Goal: Task Accomplishment & Management: Use online tool/utility

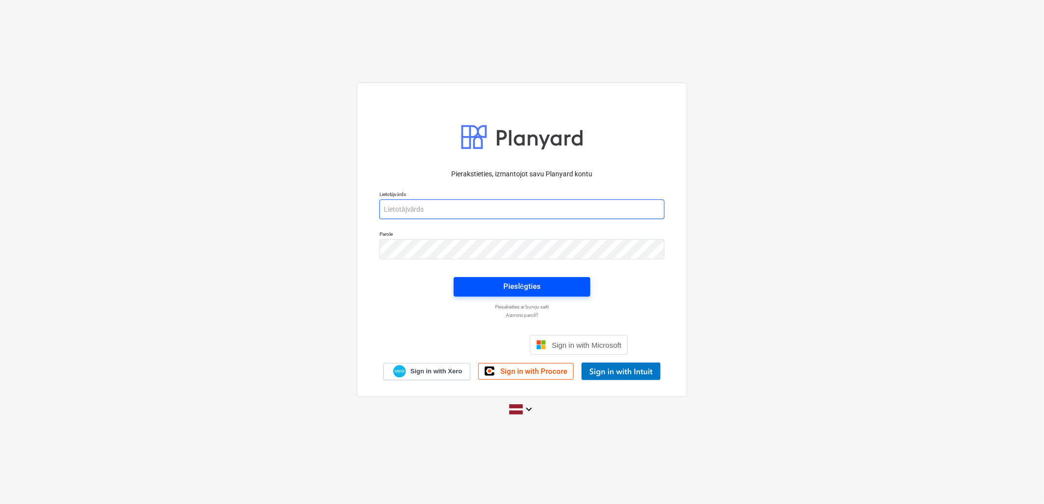
type input "[PERSON_NAME][EMAIL_ADDRESS][DOMAIN_NAME]"
click at [551, 288] on span "Pieslēgties" at bounding box center [521, 286] width 113 height 13
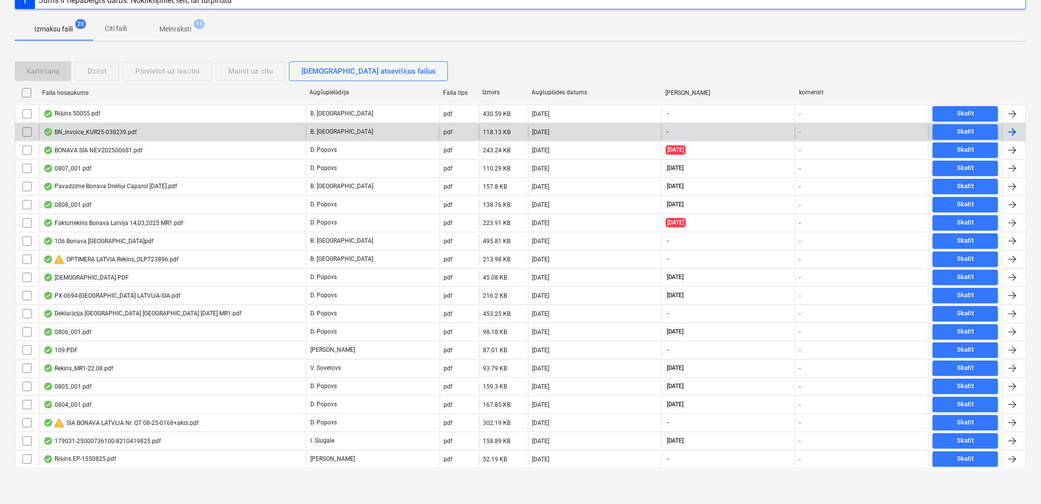
scroll to position [81, 0]
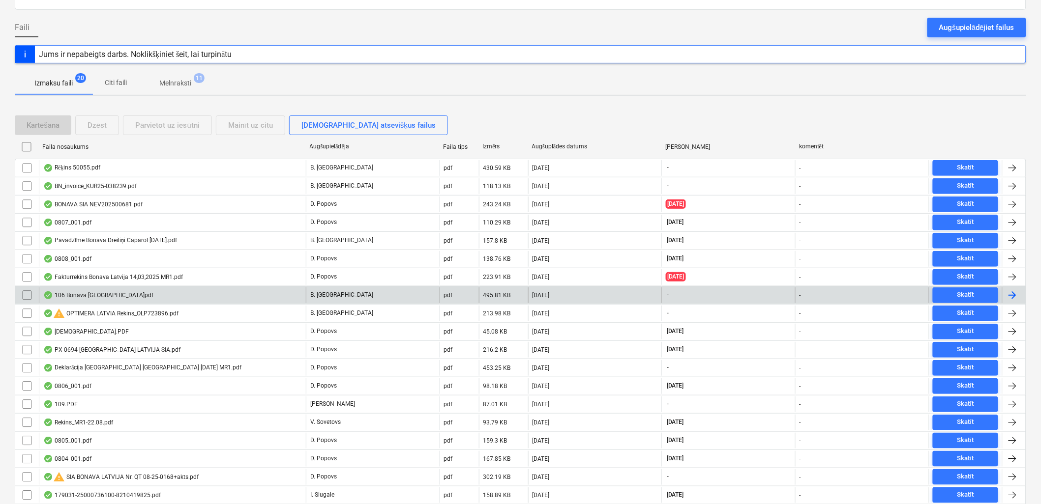
click at [150, 297] on div "106 Bonava [GEOGRAPHIC_DATA]pdf" at bounding box center [172, 296] width 267 height 16
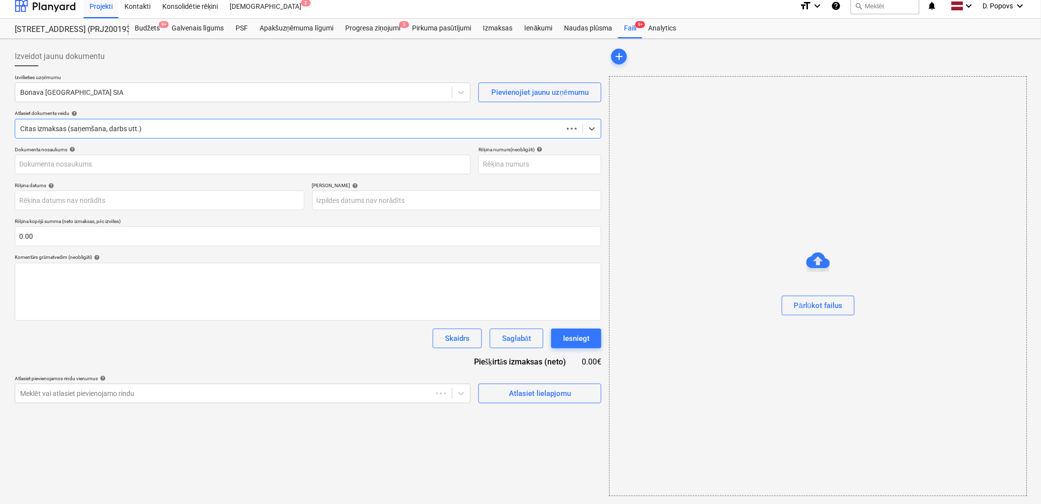
scroll to position [6, 0]
type input "40003752848"
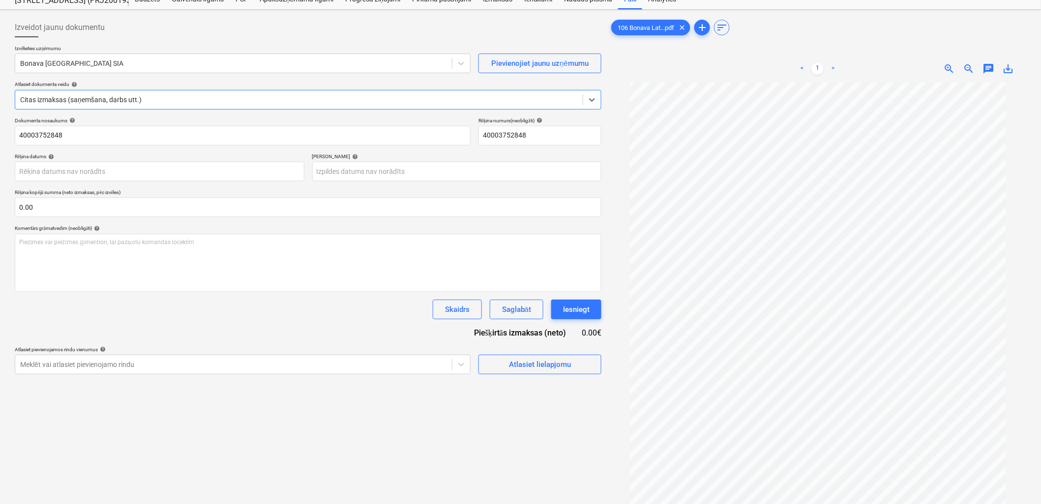
scroll to position [55, 0]
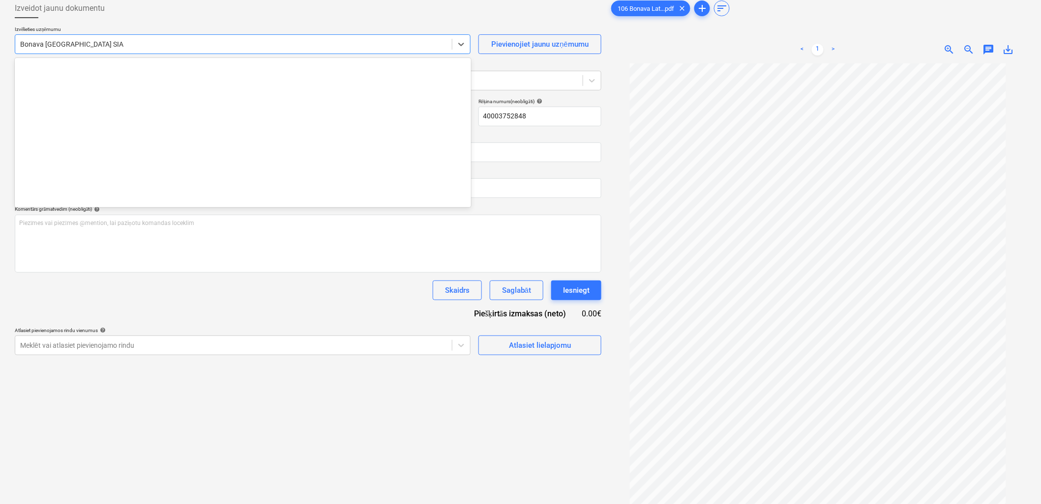
click at [65, 50] on div "Bonava [GEOGRAPHIC_DATA] SIA" at bounding box center [233, 44] width 436 height 14
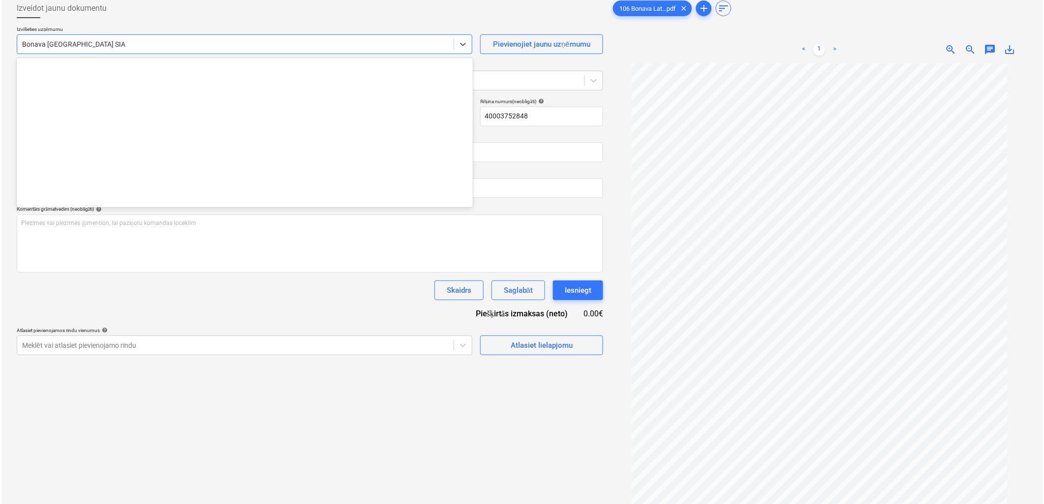
scroll to position [1806, 0]
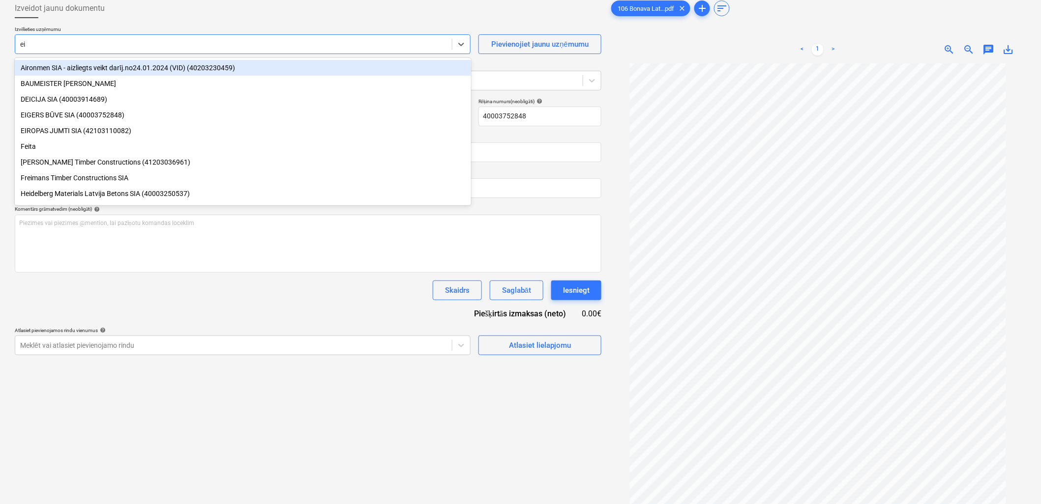
type input "eig"
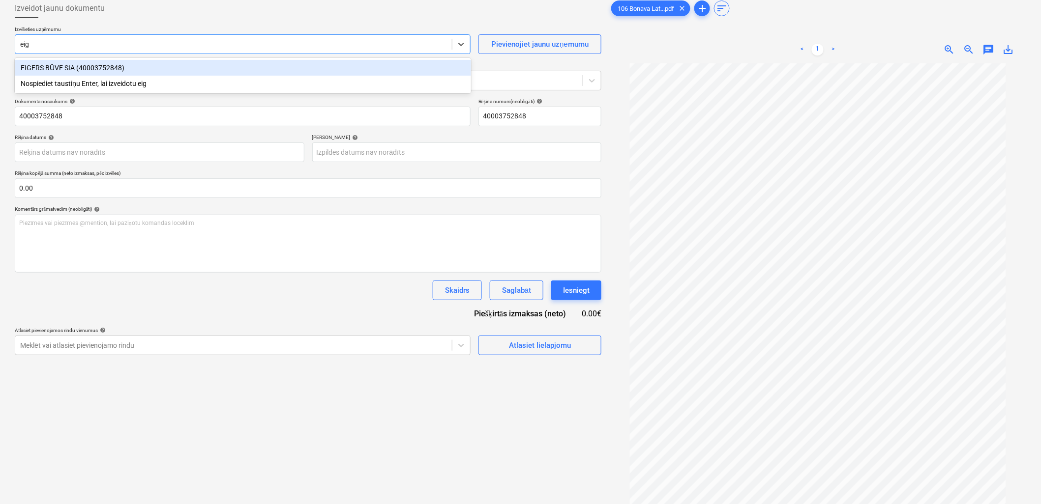
click at [75, 66] on div "EIGERS BŪVE SIA (40003752848)" at bounding box center [243, 68] width 456 height 16
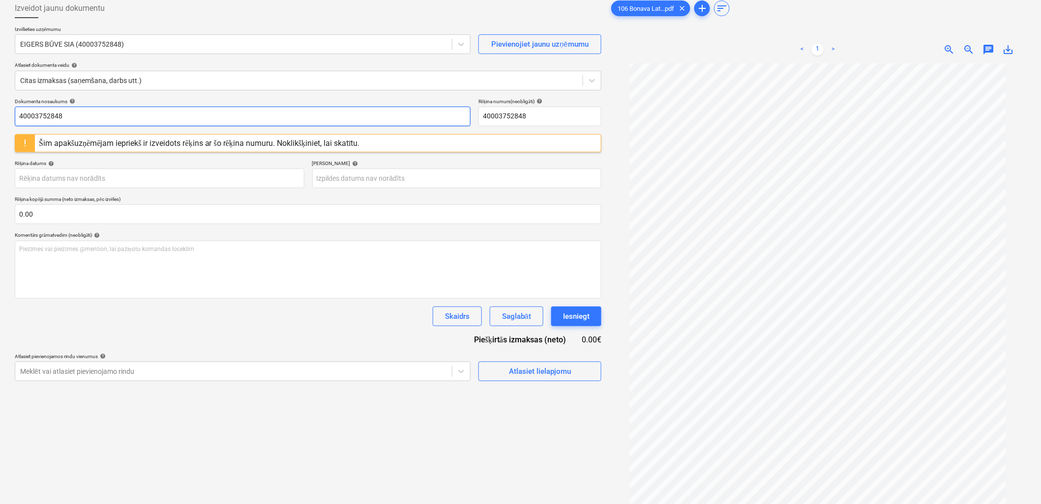
drag, startPoint x: 129, startPoint y: 116, endPoint x: -2, endPoint y: 118, distance: 131.2
click at [0, 118] on html "Projekti Kontakti Konsolidētie rēķini Iesūtne 2 format_size keyboard_arrow_down…" at bounding box center [520, 197] width 1041 height 504
drag, startPoint x: 79, startPoint y: 114, endPoint x: -2, endPoint y: 116, distance: 81.1
click at [0, 116] on html "Projekti Kontakti Konsolidētie rēķini Iesūtne 2 format_size keyboard_arrow_down…" at bounding box center [520, 197] width 1041 height 504
paste input "text"
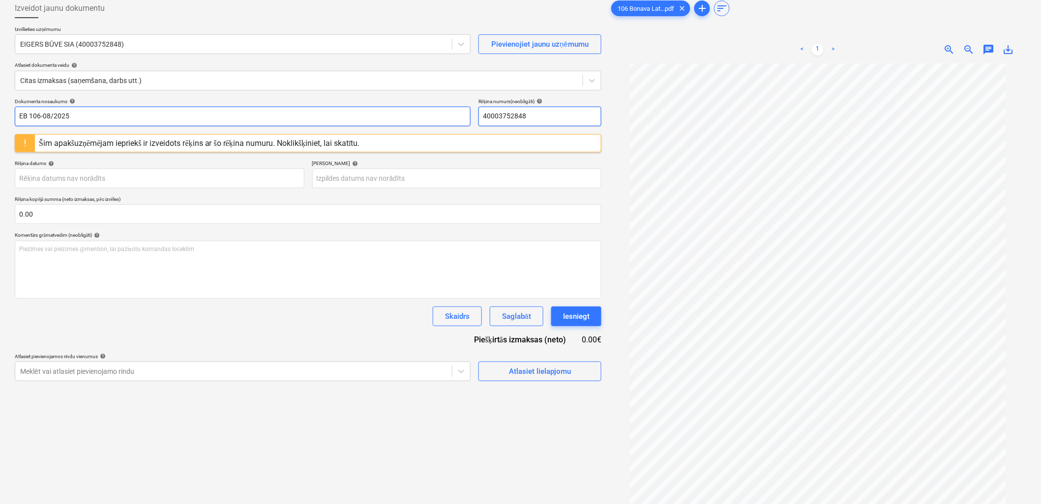
type input "EB 106-08/2025"
drag, startPoint x: 526, startPoint y: 119, endPoint x: 446, endPoint y: 117, distance: 80.2
click at [446, 117] on div "Dokumenta nosaukums help EB 106-08/2025 Rēķina numurs (neobligāti) help 4000375…" at bounding box center [308, 112] width 586 height 28
paste input "EB 106-08/2025"
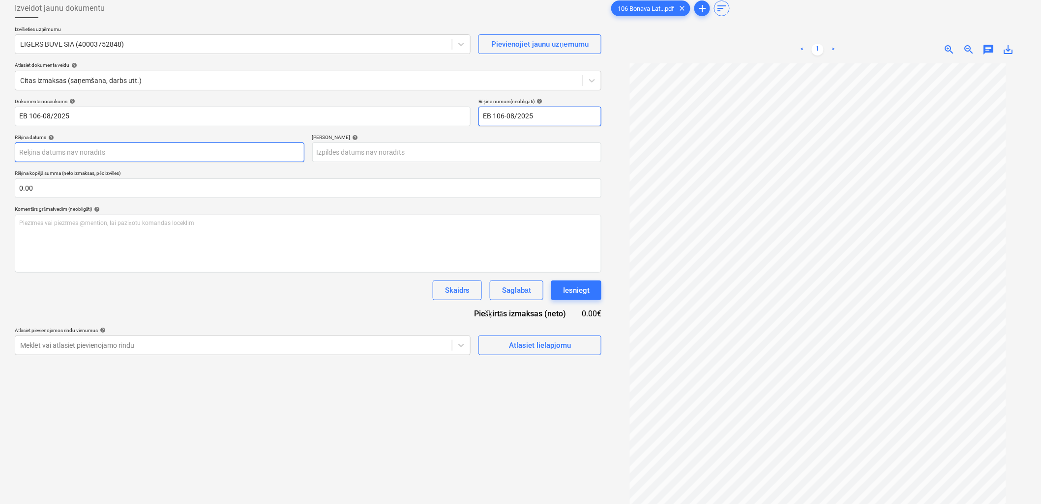
type input "EB 106-08/2025"
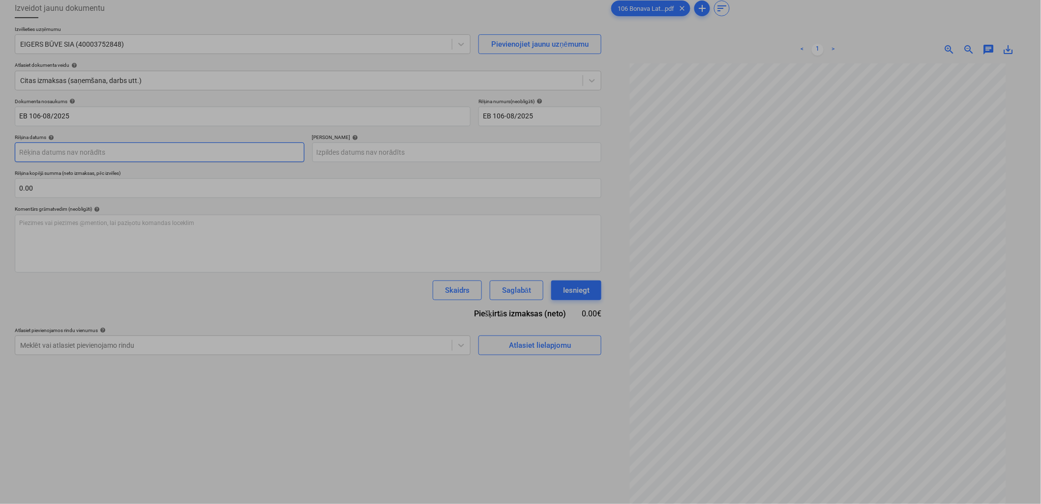
click at [151, 149] on body "Projekti Kontakti Konsolidētie rēķini Iesūtne 2 format_size keyboard_arrow_down…" at bounding box center [520, 197] width 1041 height 504
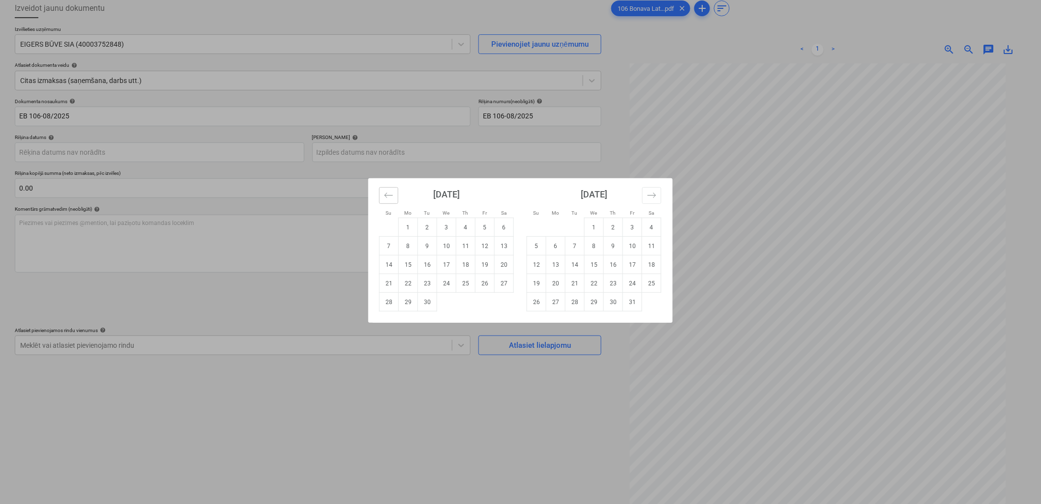
click at [390, 195] on icon "Move backward to switch to the previous month." at bounding box center [388, 195] width 8 height 5
click at [441, 278] on td "20" at bounding box center [446, 283] width 19 height 19
type input "[DATE]"
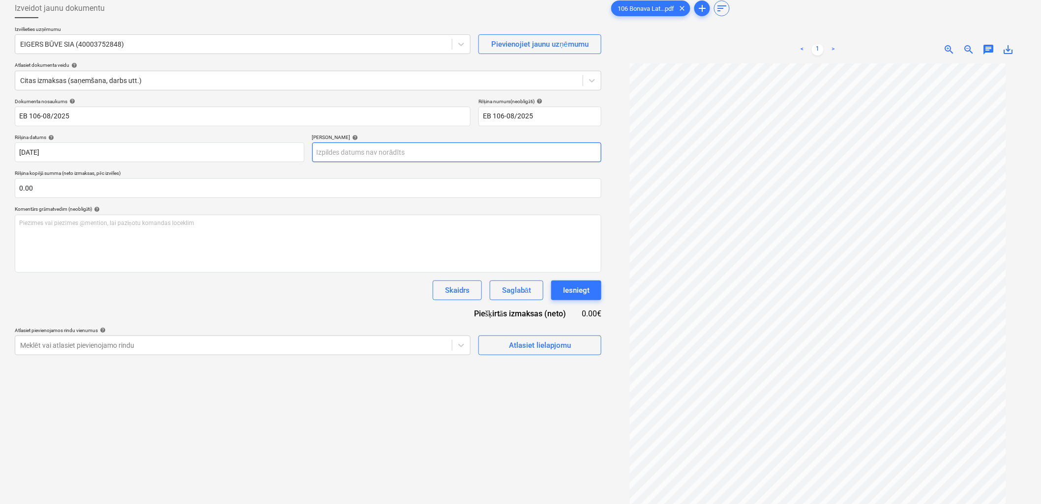
click at [395, 156] on body "Projekti Kontakti Konsolidētie rēķini Iesūtne 2 format_size keyboard_arrow_down…" at bounding box center [520, 197] width 1041 height 504
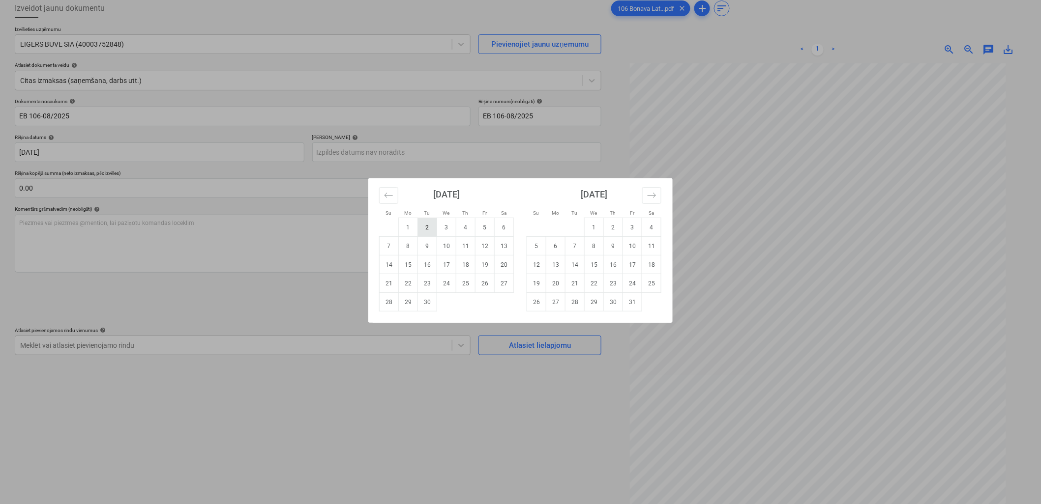
click at [430, 226] on td "2" at bounding box center [427, 227] width 19 height 19
type input "[DATE]"
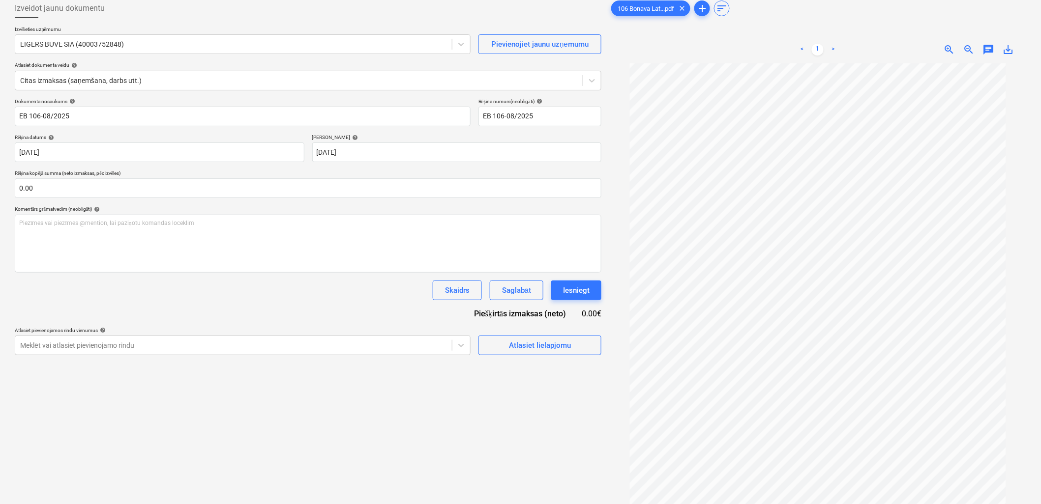
click at [514, 322] on div "Dokumenta nosaukums help EB 106-08/2025 Rēķina numurs (neobligāti) help EB 106-…" at bounding box center [308, 226] width 586 height 257
click at [516, 347] on div "Atlasiet lielapjomu" at bounding box center [540, 345] width 62 height 13
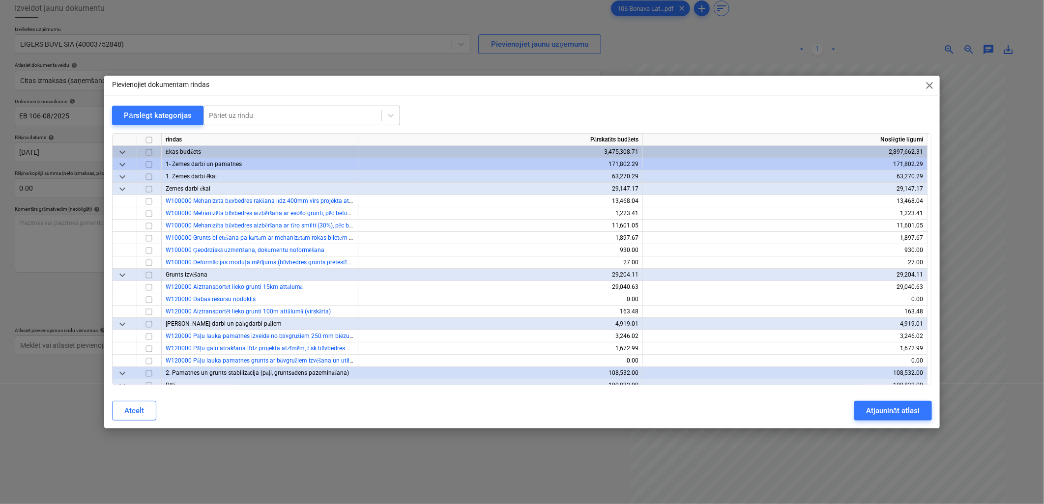
click at [322, 115] on div at bounding box center [293, 116] width 168 height 10
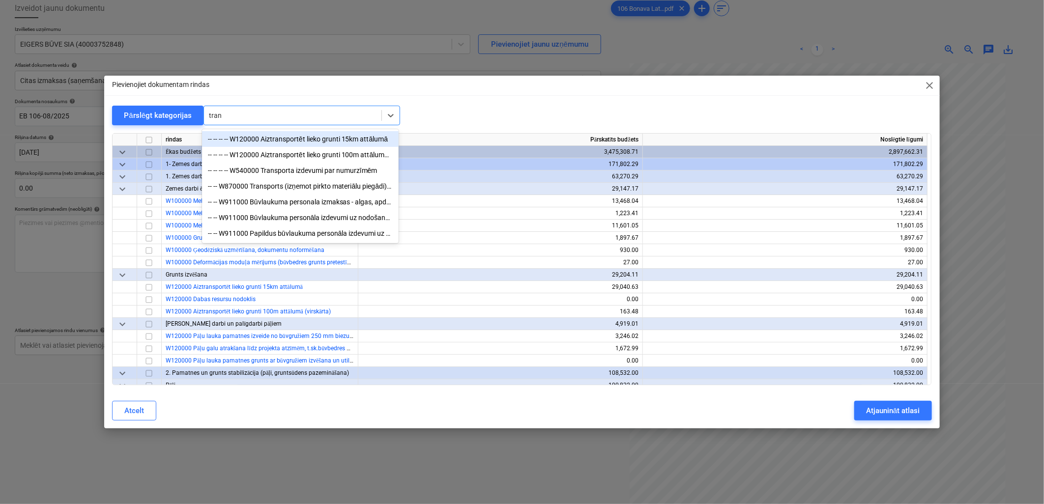
type input "trans"
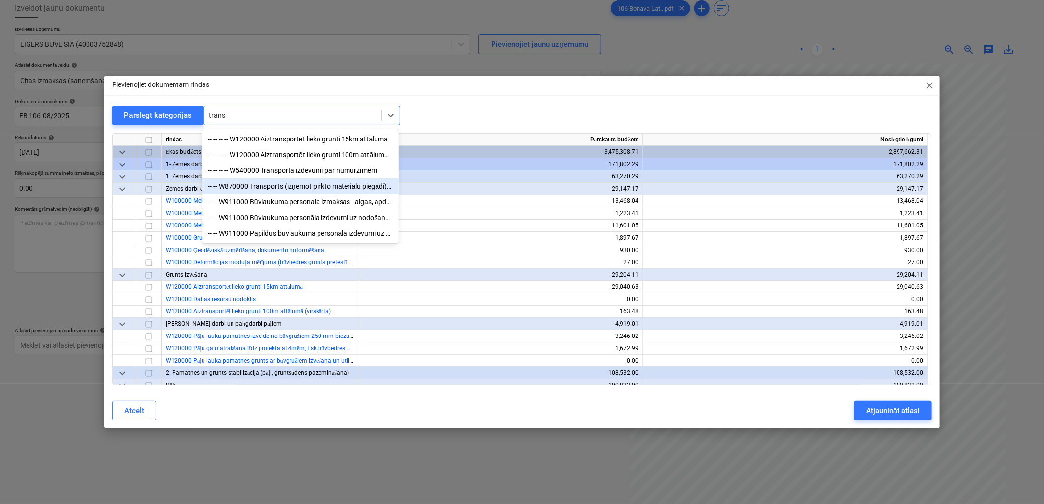
click at [335, 183] on div "-- -- W870000 Transports (izņemot pirkto materiālu piegādi), citu iekārtu noma …" at bounding box center [300, 186] width 197 height 16
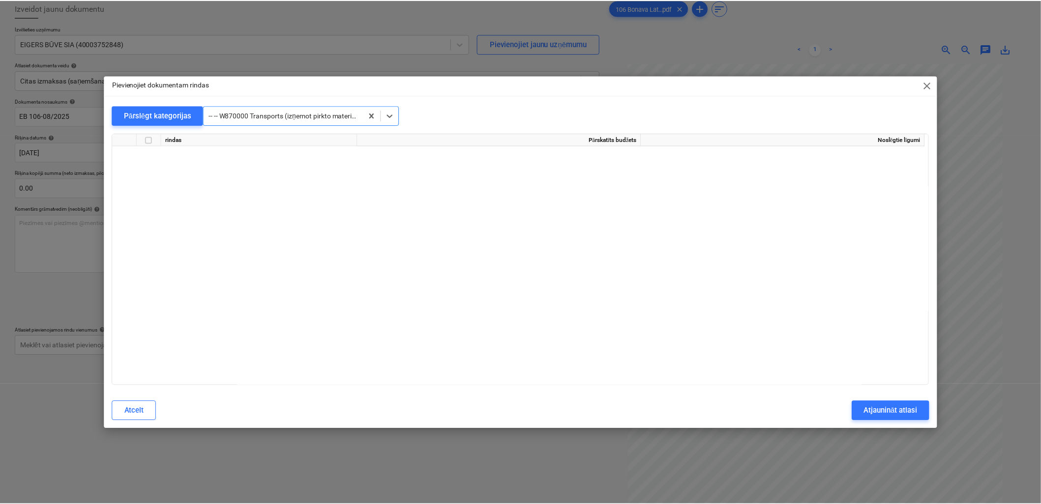
scroll to position [8712, 0]
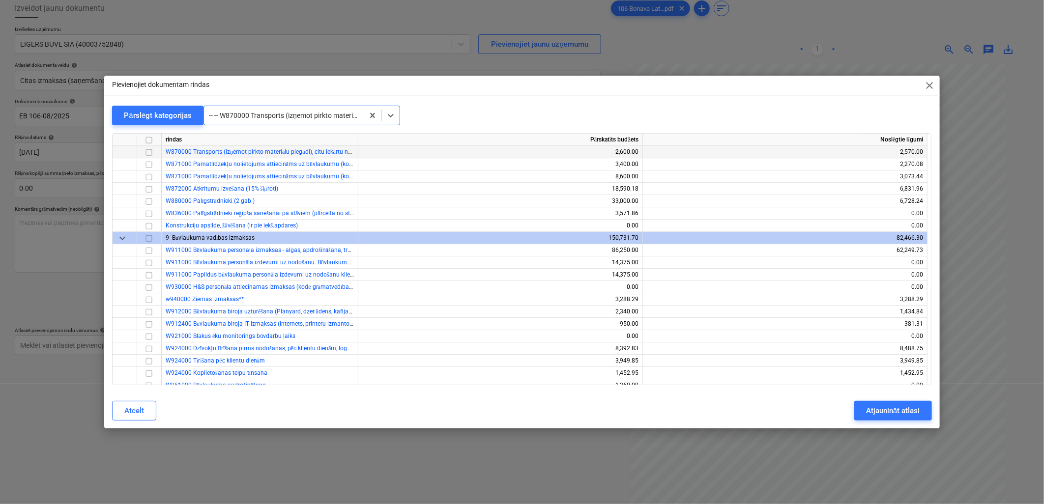
click at [150, 152] on input "checkbox" at bounding box center [149, 152] width 12 height 12
click at [871, 410] on div "Atjaunināt atlasi" at bounding box center [893, 411] width 54 height 13
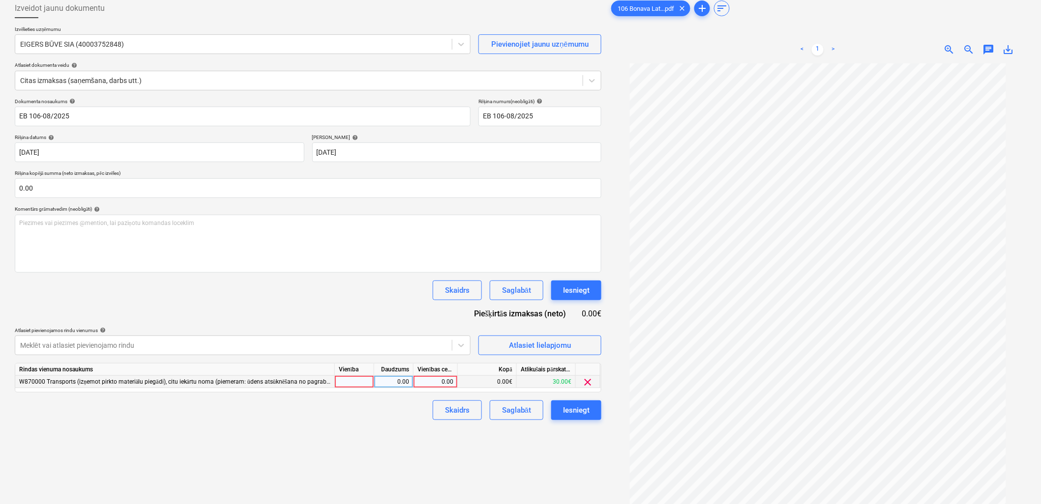
click at [442, 384] on div "0.00" at bounding box center [435, 382] width 36 height 12
type input "192.50"
click at [360, 433] on div "Izveidot jaunu dokumentu Izvēlieties uzņēmumu EIGERS BŪVE SIA (40003752848) Pie…" at bounding box center [308, 270] width 594 height 550
click at [524, 412] on div "Saglabāt" at bounding box center [516, 410] width 29 height 13
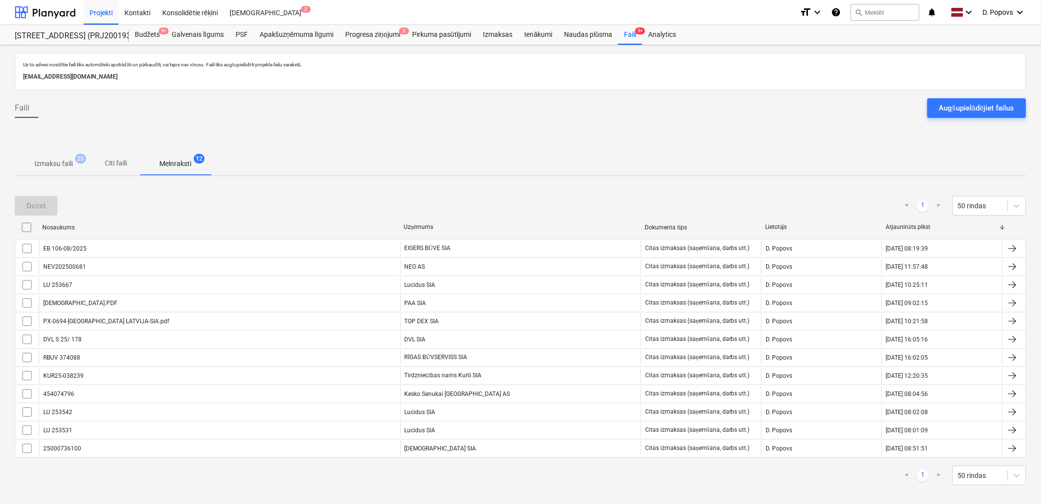
click at [58, 139] on div at bounding box center [520, 139] width 1011 height 26
click at [66, 153] on button "Izmaksu faili 20" at bounding box center [54, 164] width 78 height 24
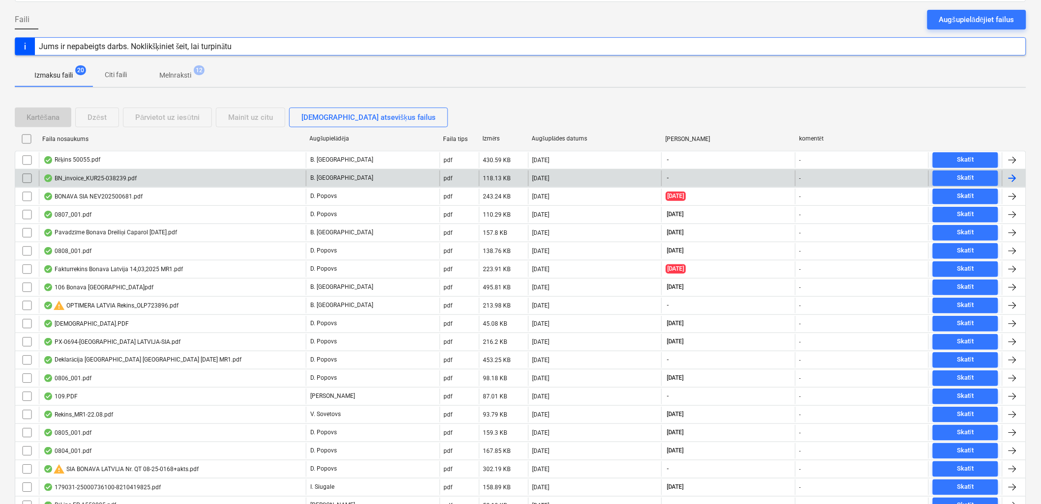
scroll to position [109, 0]
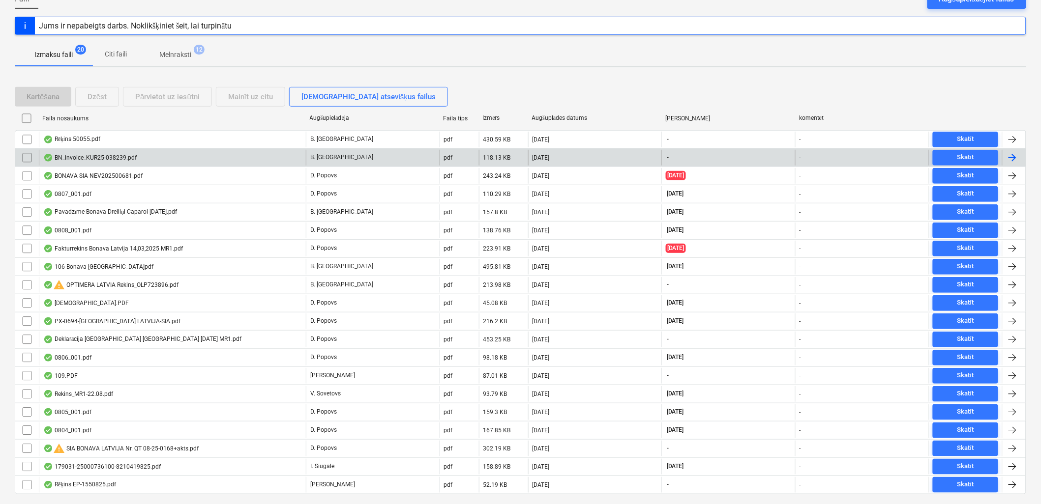
click at [138, 148] on div "BN_invoice_KUR25-038239.pdf B. Bārdiņa pdf 118.13 KB [DATE] - - Skatīt" at bounding box center [520, 157] width 1011 height 18
click at [204, 156] on div "BN_invoice_KUR25-038239.pdf" at bounding box center [172, 158] width 267 height 16
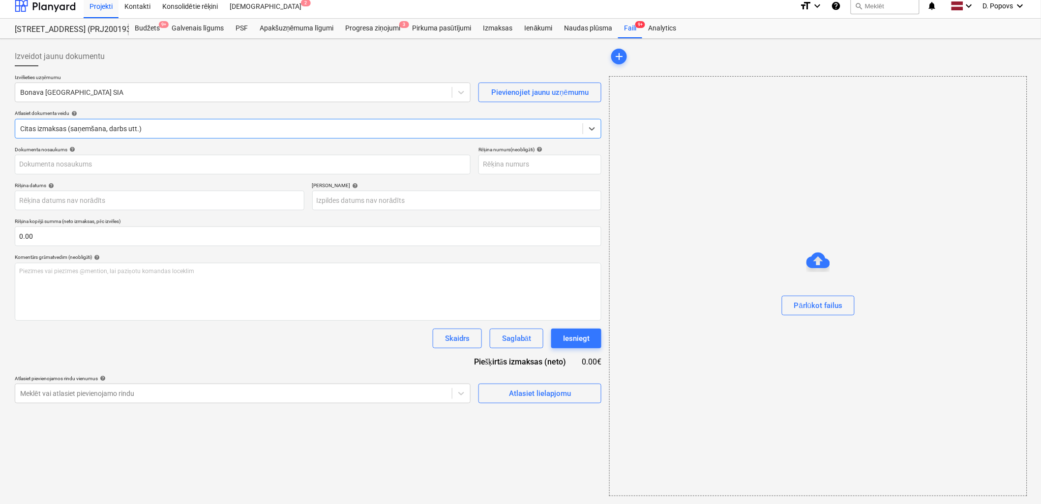
type input "KUR25-038239"
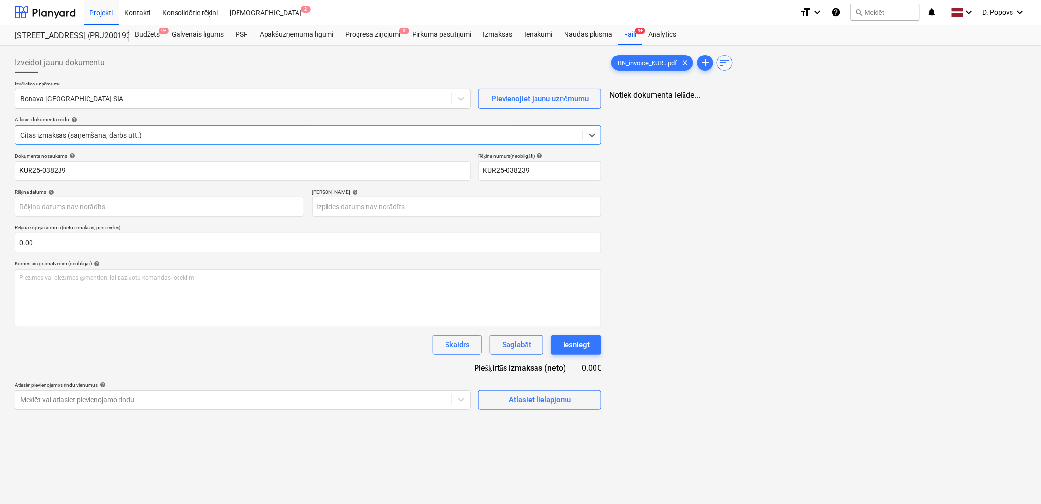
scroll to position [0, 0]
click at [172, 96] on div at bounding box center [233, 99] width 427 height 10
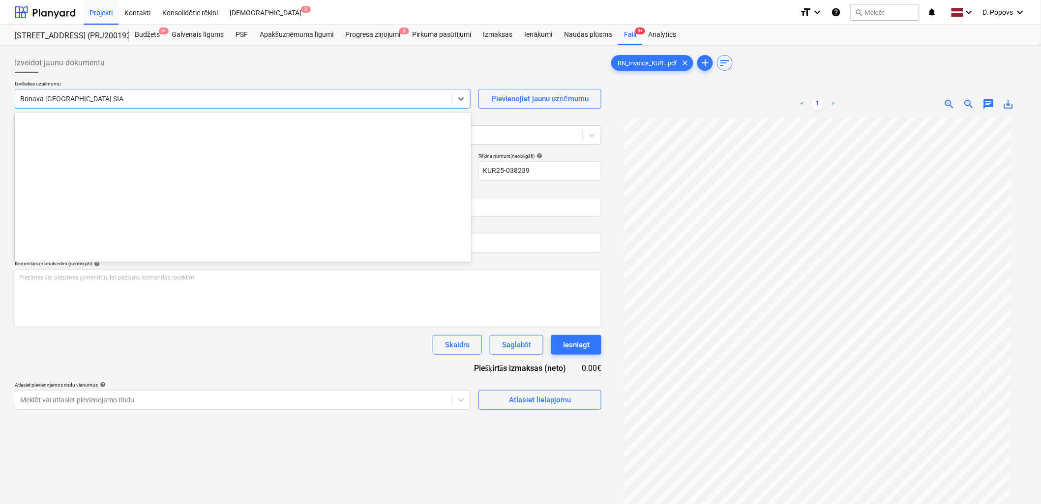
scroll to position [1806, 0]
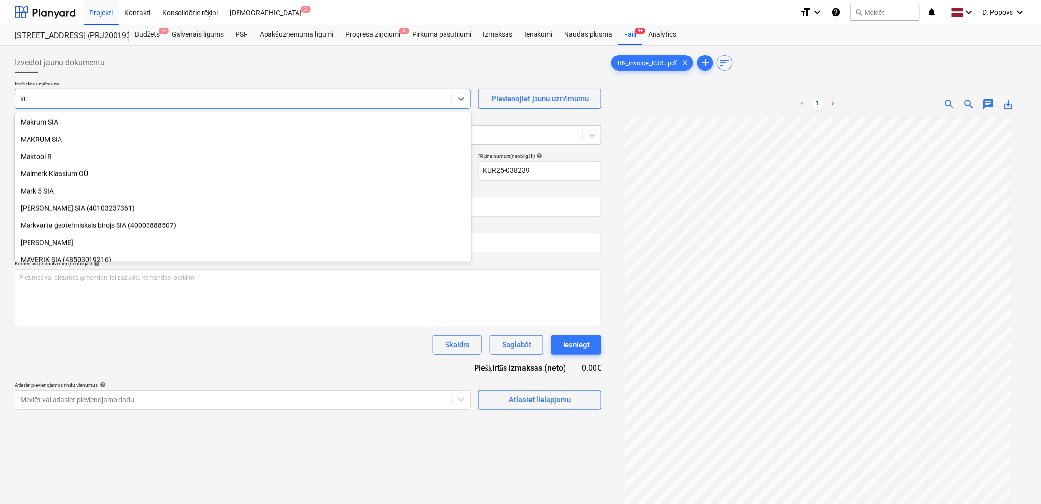
type input "kur"
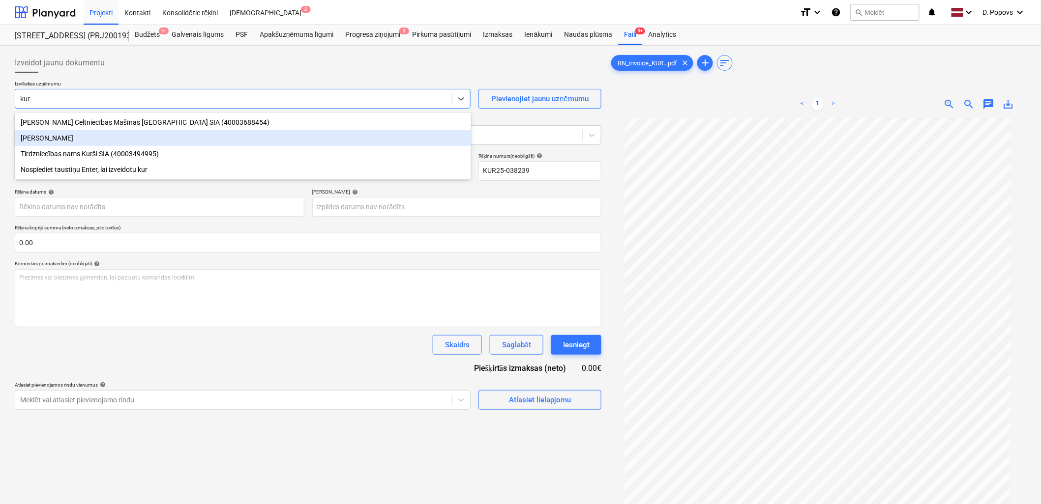
drag, startPoint x: 178, startPoint y: 145, endPoint x: 177, endPoint y: 151, distance: 7.0
click at [178, 146] on div "[PERSON_NAME] Celtniecības Mašīnas [GEOGRAPHIC_DATA] SIA (40003688454) SHAKUR S…" at bounding box center [243, 146] width 456 height 67
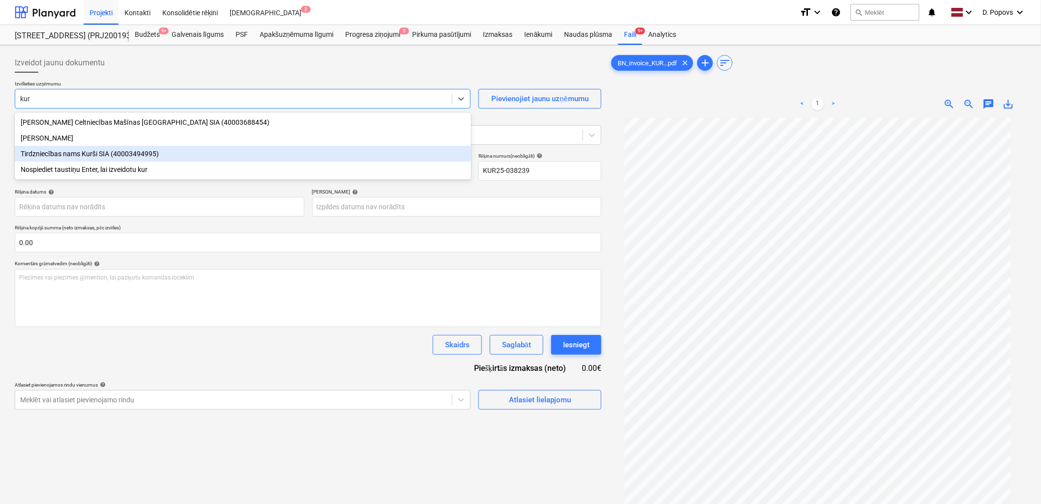
click at [170, 156] on div "Tirdzniecības nams Kurši SIA (40003494995)" at bounding box center [243, 154] width 456 height 16
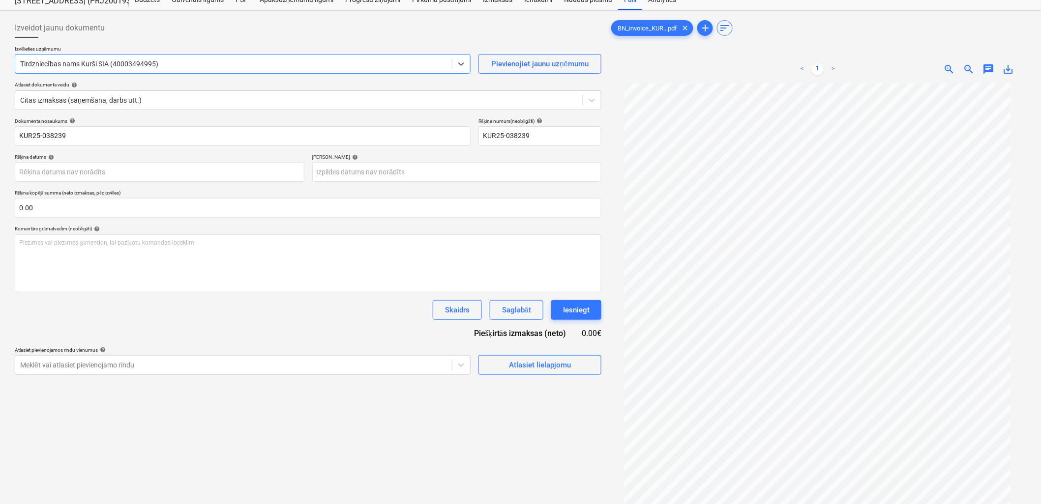
scroll to position [55, 0]
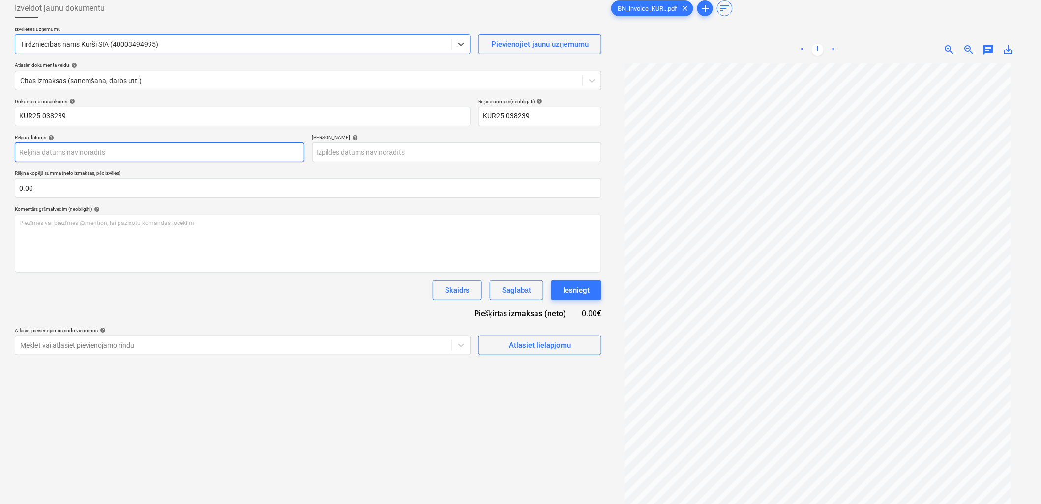
click at [166, 158] on body "Projekti Kontakti Konsolidētie rēķini Iesūtne 2 format_size keyboard_arrow_down…" at bounding box center [520, 197] width 1041 height 504
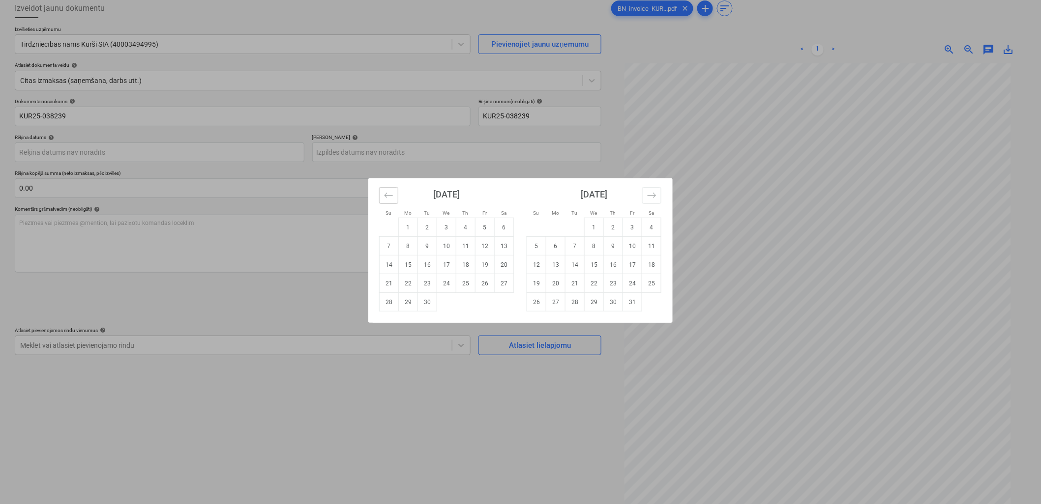
click at [382, 190] on button "Move backward to switch to the previous month." at bounding box center [388, 195] width 19 height 17
click at [426, 303] on td "26" at bounding box center [427, 302] width 19 height 19
type input "[DATE]"
drag, startPoint x: 391, startPoint y: 161, endPoint x: 472, endPoint y: 160, distance: 81.1
click at [397, 156] on body "Projekti Kontakti Konsolidētie rēķini Iesūtne 2 format_size keyboard_arrow_down…" at bounding box center [520, 197] width 1041 height 504
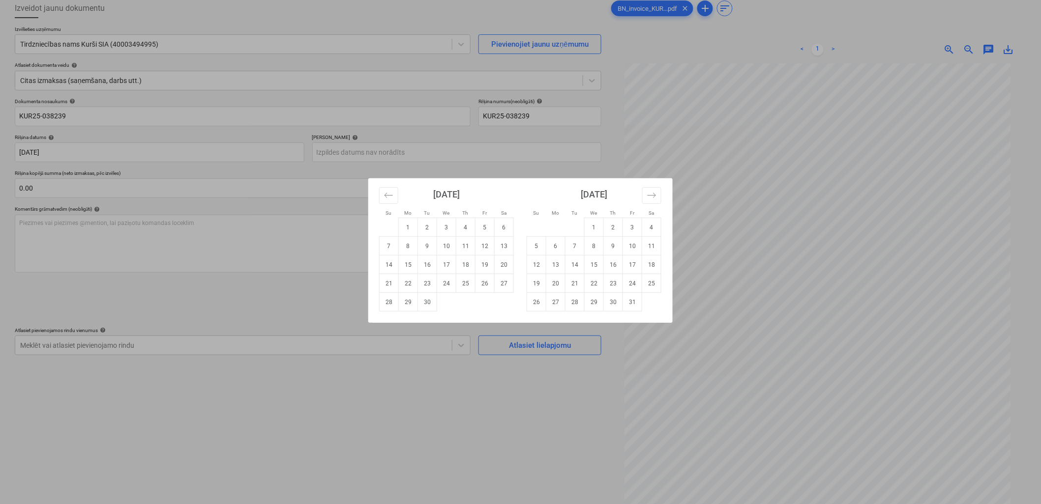
click at [634, 190] on div "[DATE]" at bounding box center [593, 197] width 135 height 39
click at [649, 197] on icon "Move forward to switch to the next month." at bounding box center [651, 195] width 9 height 9
click at [647, 197] on icon "Move forward to switch to the next month." at bounding box center [651, 195] width 9 height 9
click at [595, 287] on td "24" at bounding box center [593, 283] width 19 height 19
type input "[DATE]"
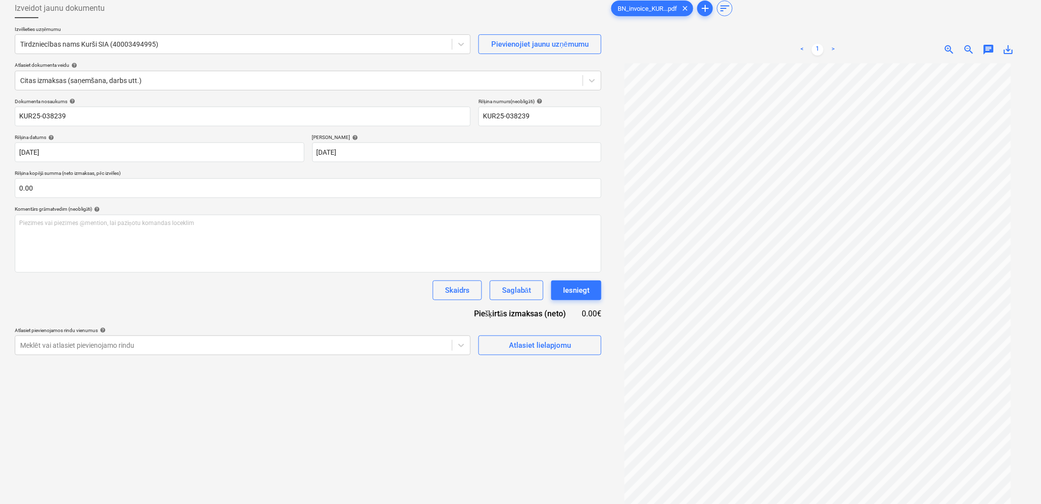
click at [488, 396] on div "Izveidot jaunu dokumentu Izvēlieties uzņēmumu Tirdzniecības nams Kurši SIA (400…" at bounding box center [308, 270] width 594 height 550
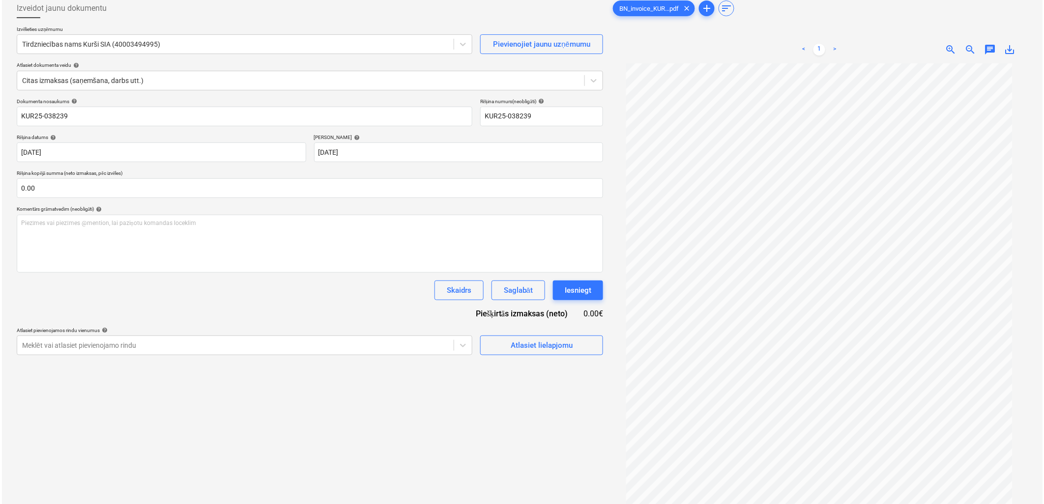
scroll to position [25, 0]
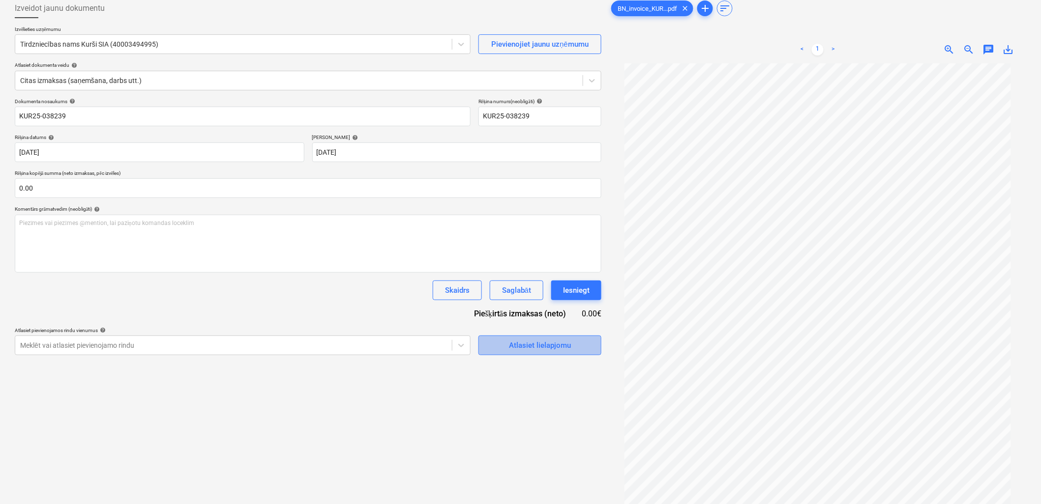
click at [542, 350] on div "Atlasiet lielapjomu" at bounding box center [540, 345] width 62 height 13
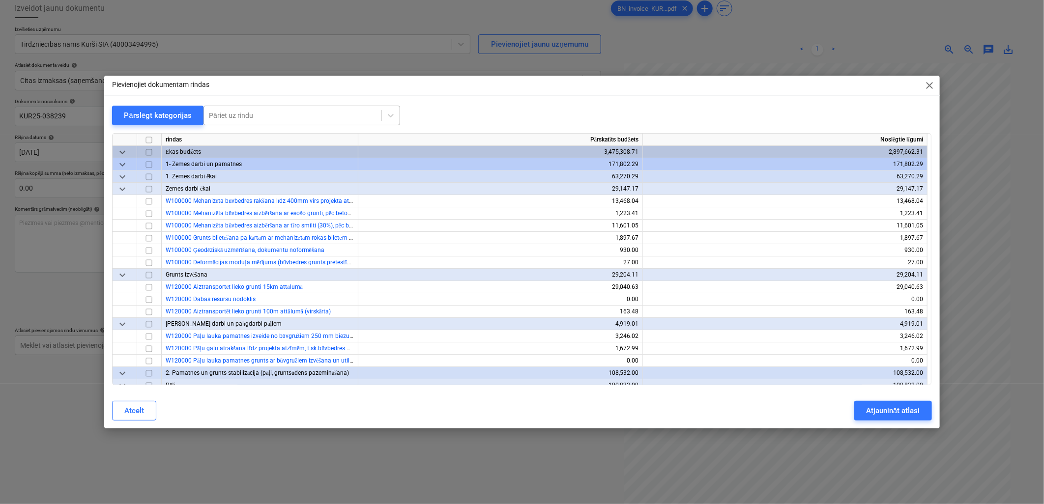
click at [262, 119] on div at bounding box center [293, 116] width 168 height 10
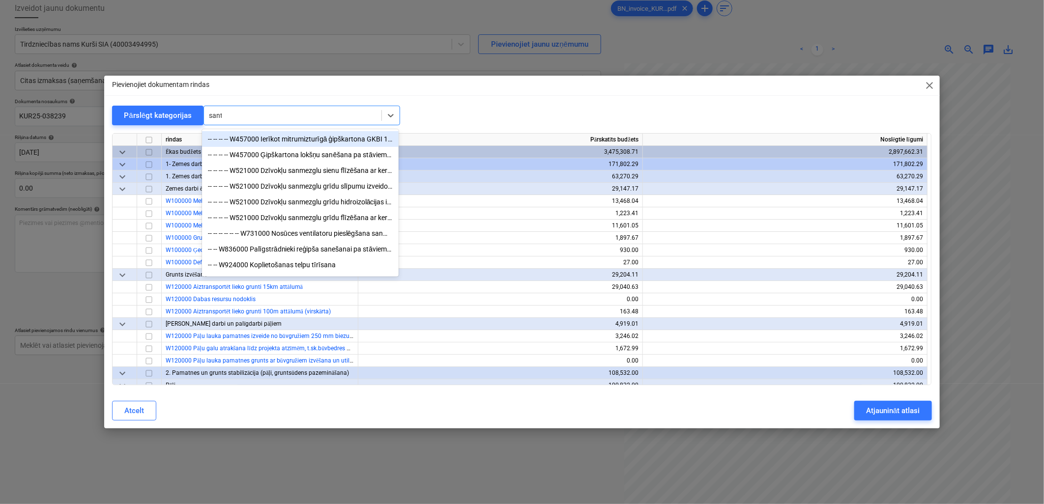
type input "sante"
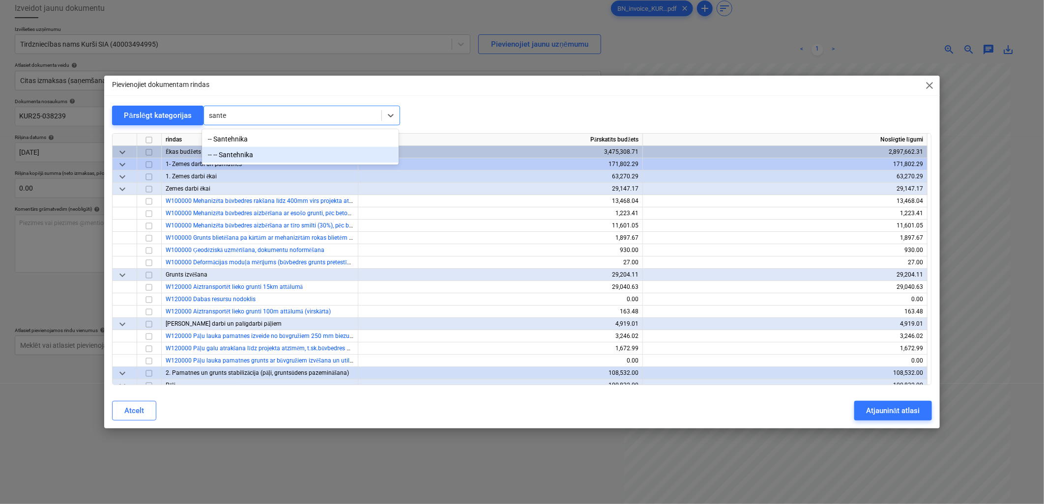
click at [269, 159] on div "-- -- Santehnika" at bounding box center [300, 155] width 197 height 16
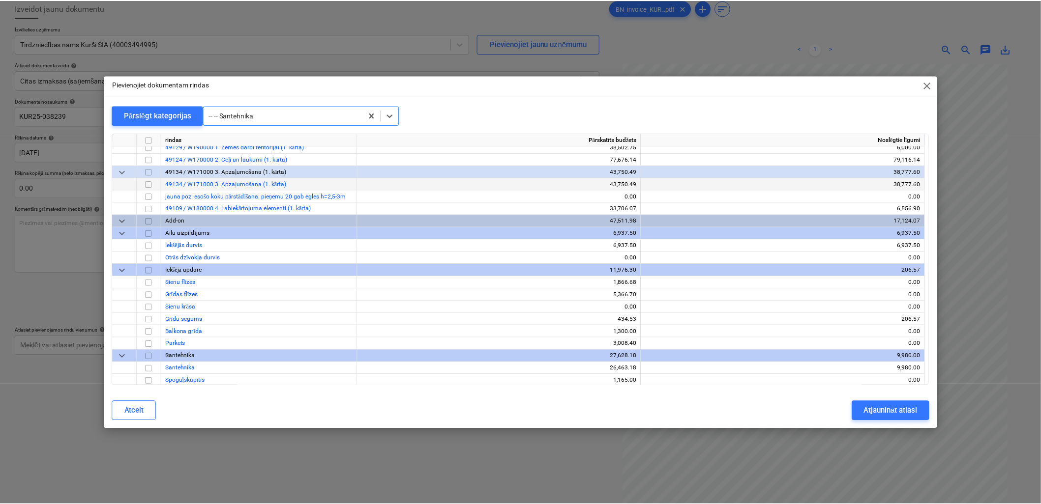
scroll to position [9284, 0]
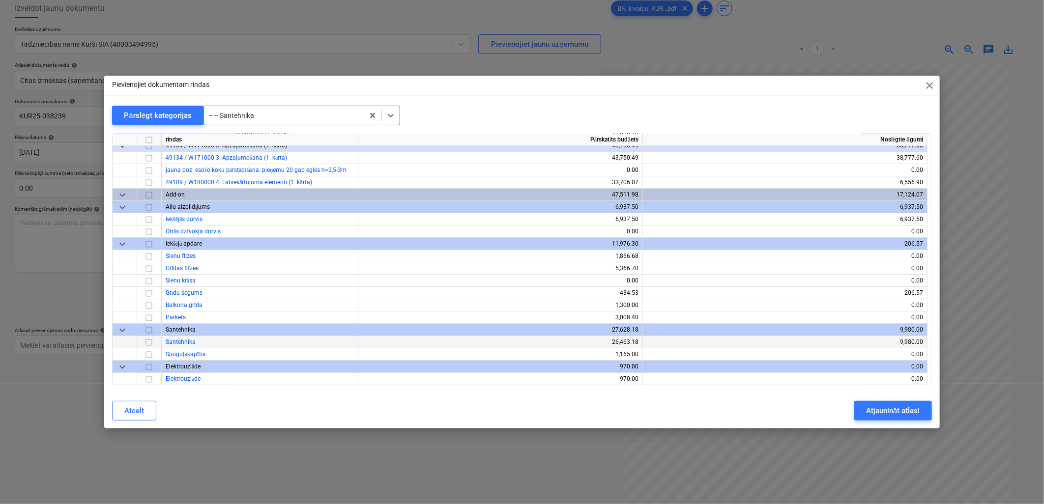
click at [144, 344] on input "checkbox" at bounding box center [149, 343] width 12 height 12
click at [890, 414] on div "Atjaunināt atlasi" at bounding box center [893, 411] width 54 height 13
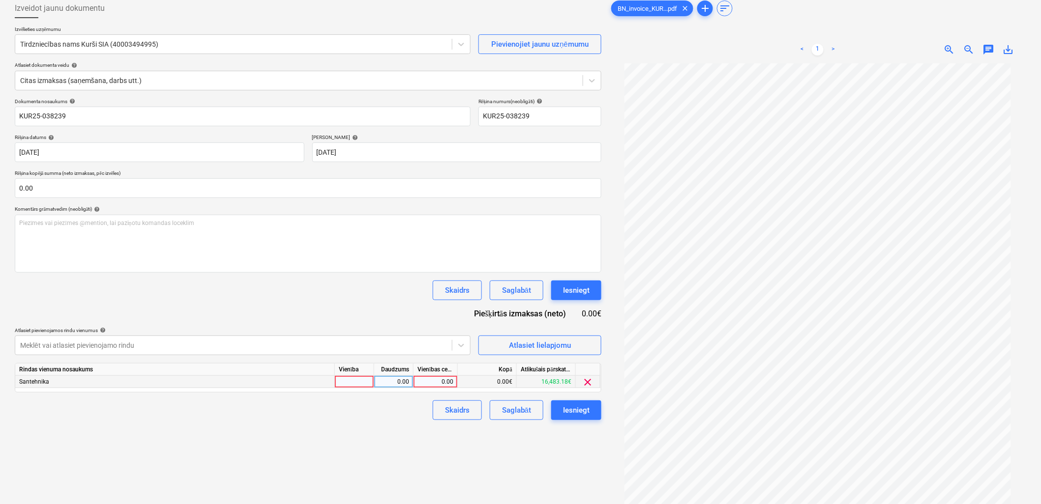
click at [441, 382] on div "0.00" at bounding box center [435, 382] width 36 height 12
type input "37.05"
click at [354, 451] on div "Izveidot jaunu dokumentu Izvēlieties uzņēmumu Tirdzniecības nams Kurši SIA (400…" at bounding box center [308, 270] width 594 height 550
click at [519, 406] on div "Saglabāt" at bounding box center [516, 410] width 29 height 13
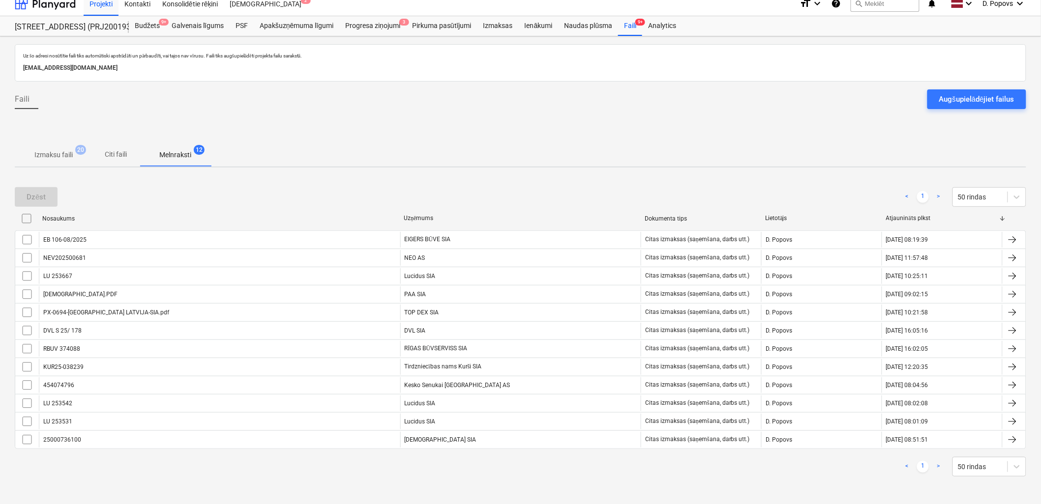
scroll to position [8, 0]
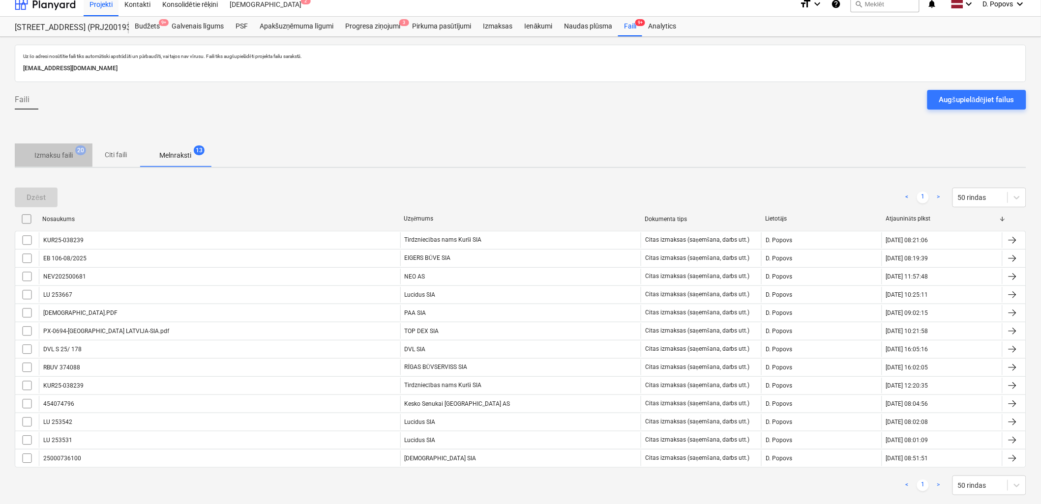
click at [52, 147] on span "Izmaksu faili 20" at bounding box center [54, 155] width 78 height 18
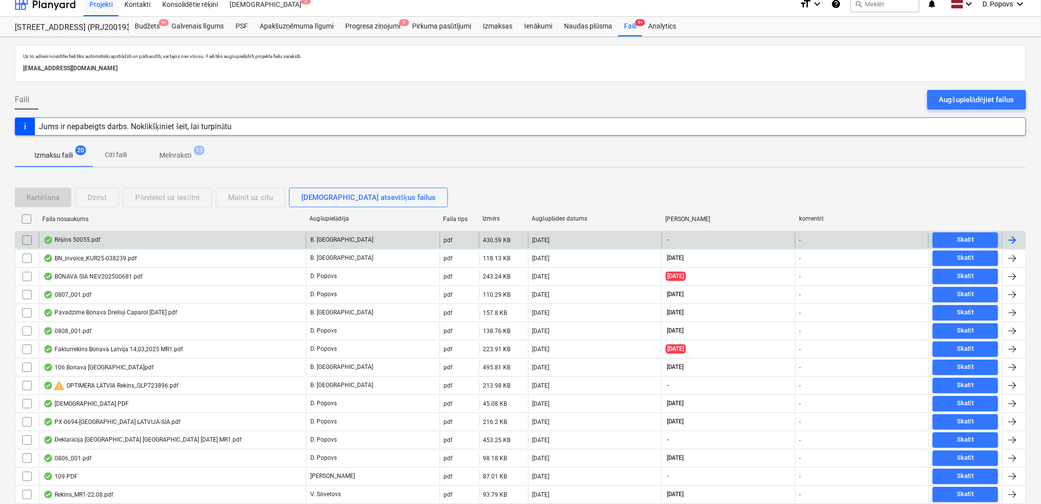
click at [401, 236] on div "B. [GEOGRAPHIC_DATA]" at bounding box center [373, 240] width 134 height 16
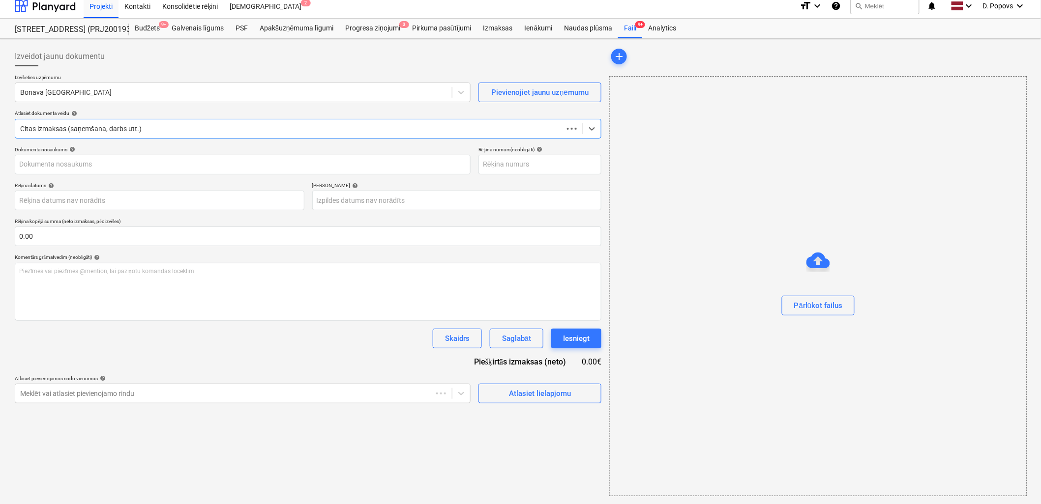
scroll to position [6, 0]
type input "50055"
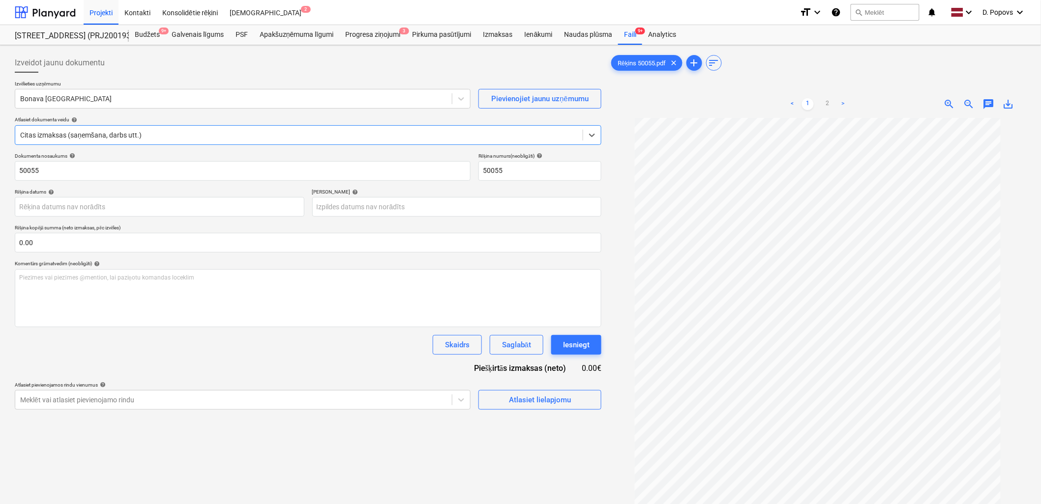
click at [265, 86] on p "Izvēlieties uzņēmumu" at bounding box center [243, 85] width 456 height 8
click at [263, 92] on div "Bonava [GEOGRAPHIC_DATA]" at bounding box center [233, 99] width 436 height 14
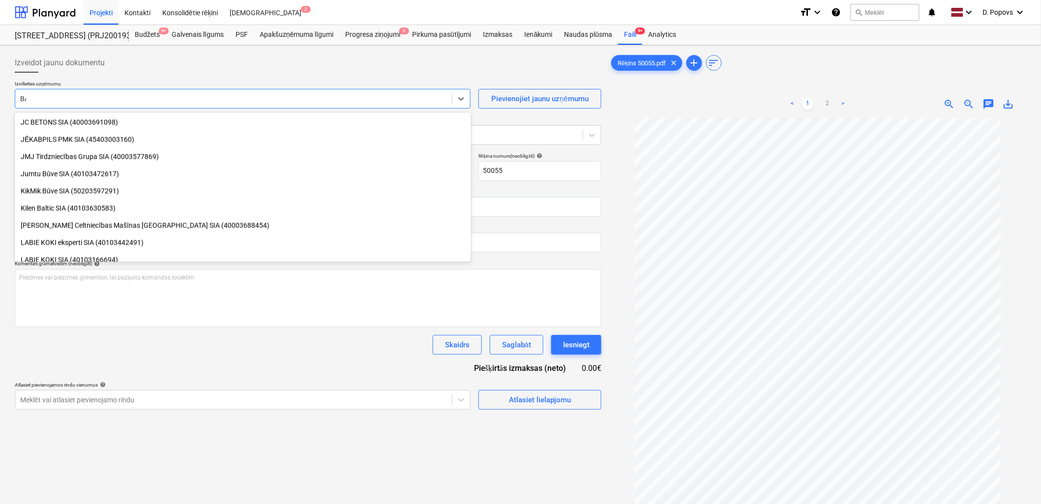
scroll to position [730, 0]
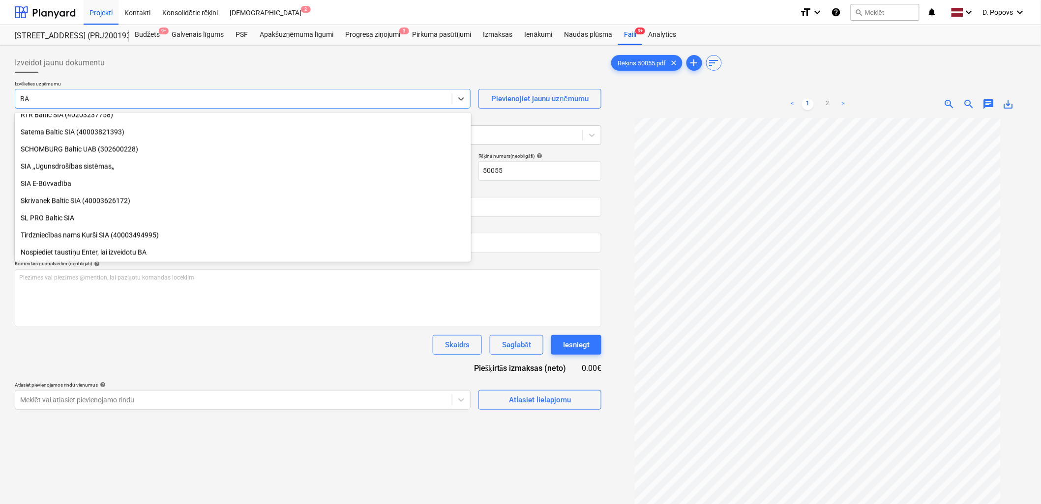
type input "BAO"
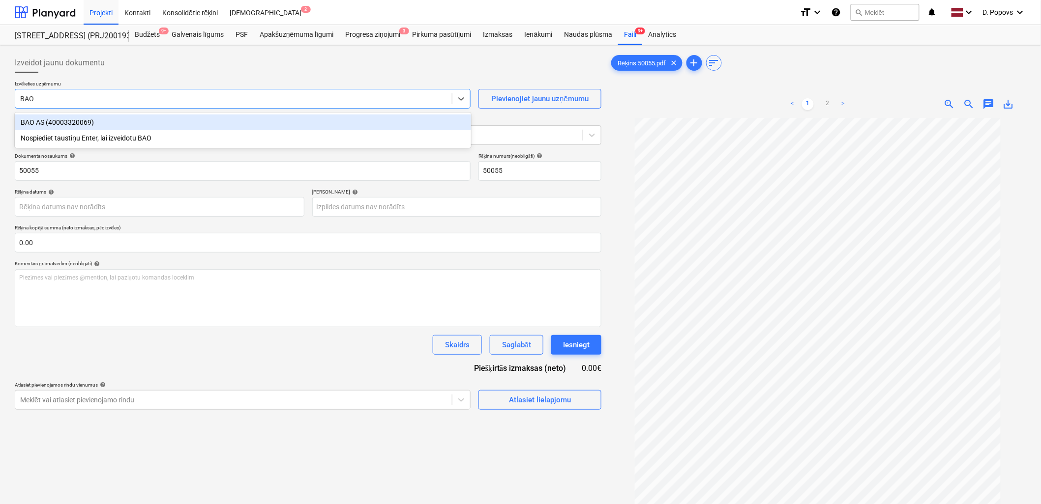
click at [279, 116] on div "BAO AS (40003320069)" at bounding box center [243, 123] width 456 height 16
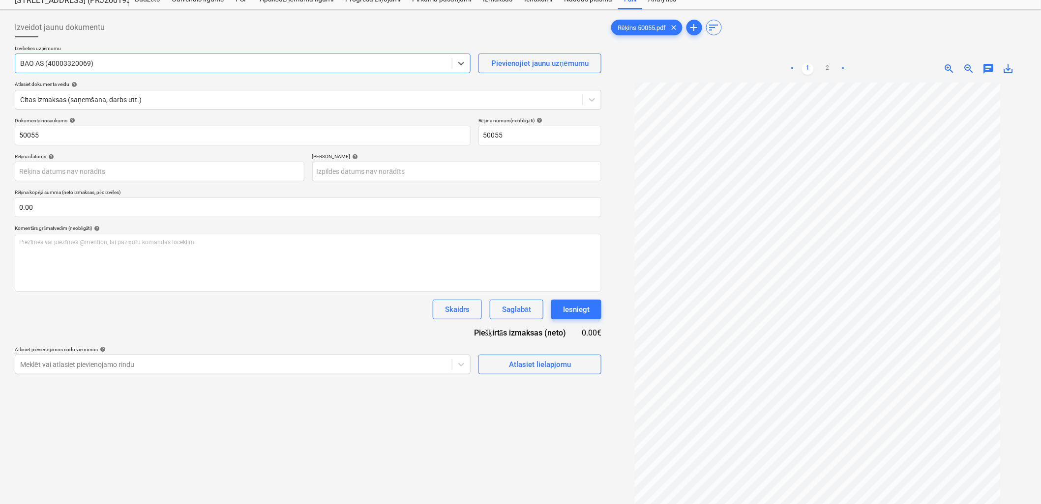
scroll to position [55, 0]
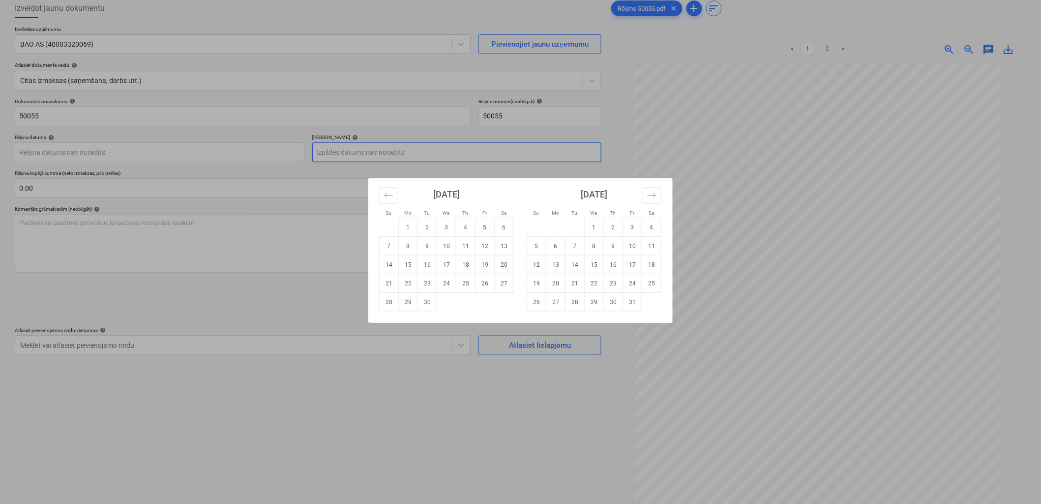
click at [362, 145] on body "Projekti Kontakti Konsolidētie rēķini Iesūtne 2 format_size keyboard_arrow_down…" at bounding box center [520, 197] width 1041 height 504
click at [395, 303] on td "28" at bounding box center [388, 302] width 19 height 19
type input "[DATE]"
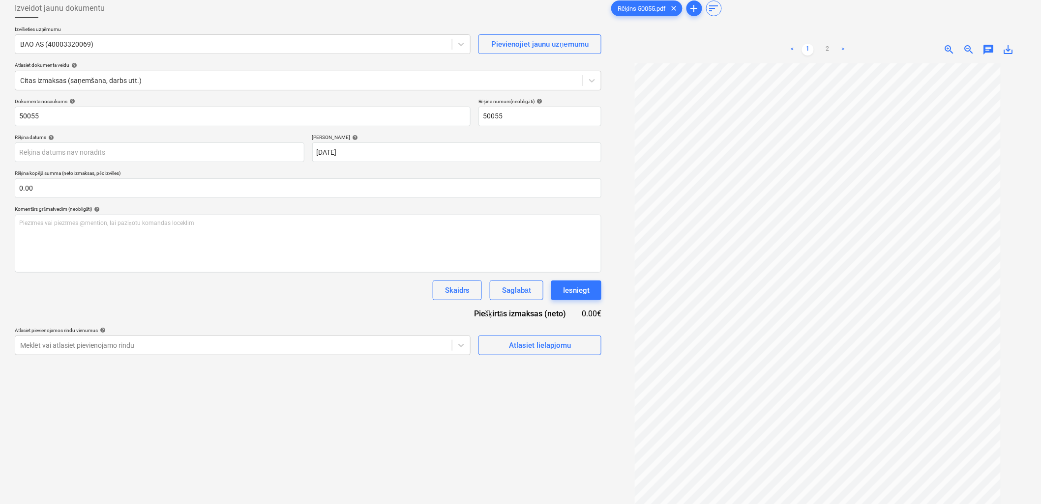
scroll to position [0, 0]
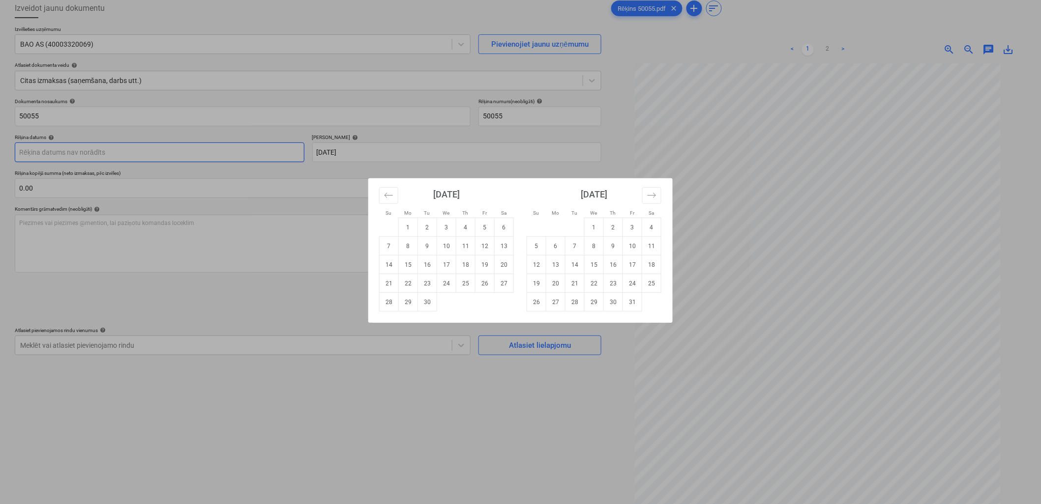
click at [116, 150] on body "Projekti Kontakti Konsolidētie rēķini Iesūtne 2 format_size keyboard_arrow_down…" at bounding box center [520, 197] width 1041 height 504
click at [384, 199] on icon "Move backward to switch to the previous month." at bounding box center [388, 195] width 9 height 9
click at [482, 312] on td "Calendar" at bounding box center [484, 321] width 19 height 19
click at [483, 307] on td "29" at bounding box center [484, 302] width 19 height 19
type input "[DATE]"
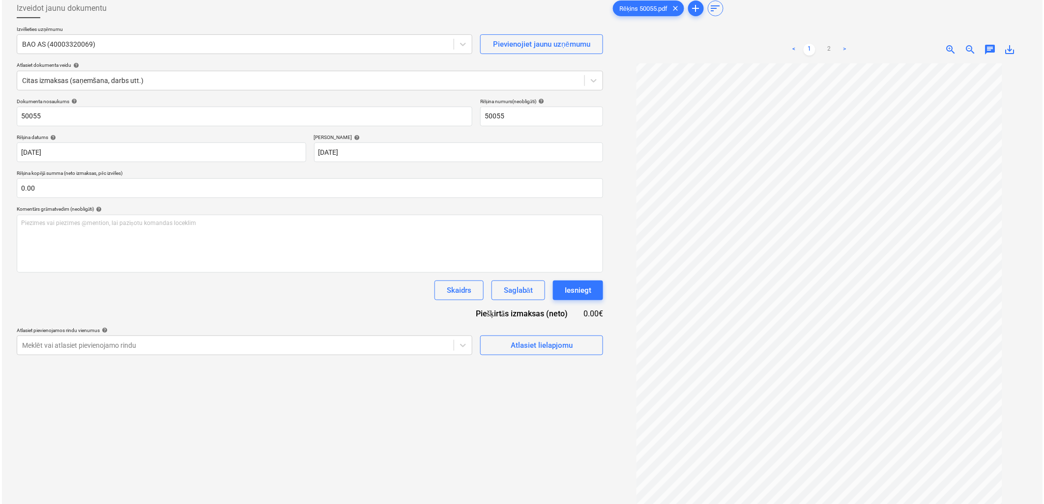
scroll to position [42, 0]
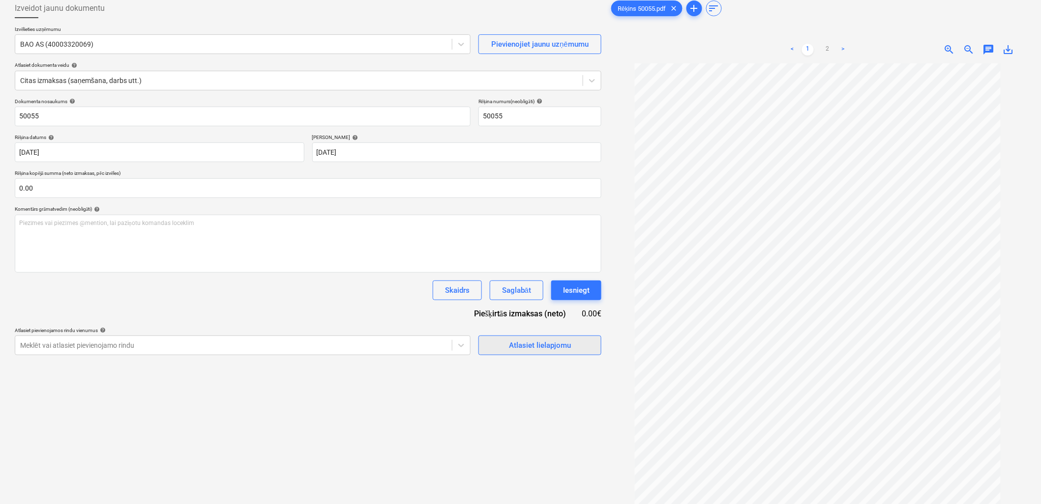
click at [514, 345] on div "Atlasiet lielapjomu" at bounding box center [540, 345] width 62 height 13
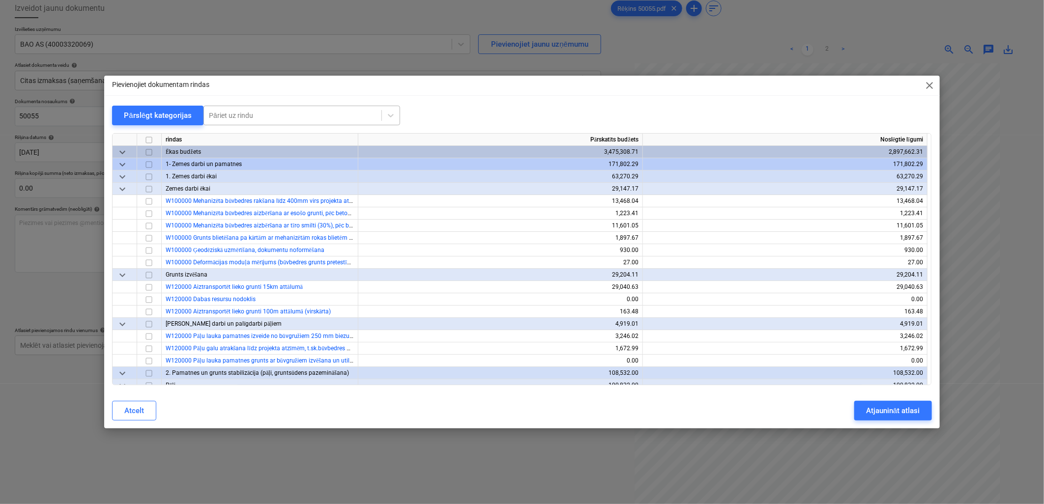
click at [336, 109] on div "Pāriet uz rindu" at bounding box center [292, 116] width 177 height 14
type input "atkri"
click at [319, 134] on div "-- -- W872000 Atkritumu izvešana (15% šķīroti)" at bounding box center [300, 139] width 197 height 16
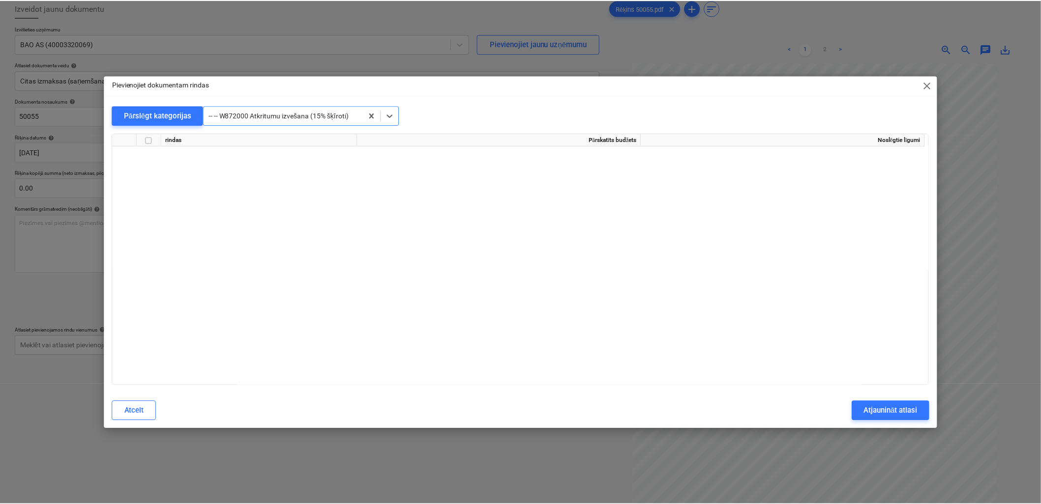
scroll to position [8749, 0]
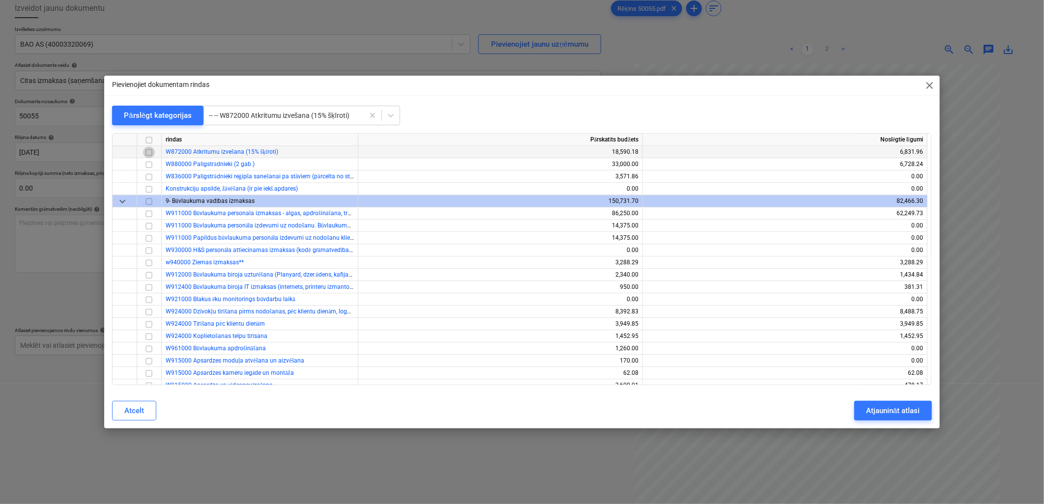
click at [151, 148] on input "checkbox" at bounding box center [149, 152] width 12 height 12
click at [857, 405] on button "Atjaunināt atlasi" at bounding box center [892, 411] width 77 height 20
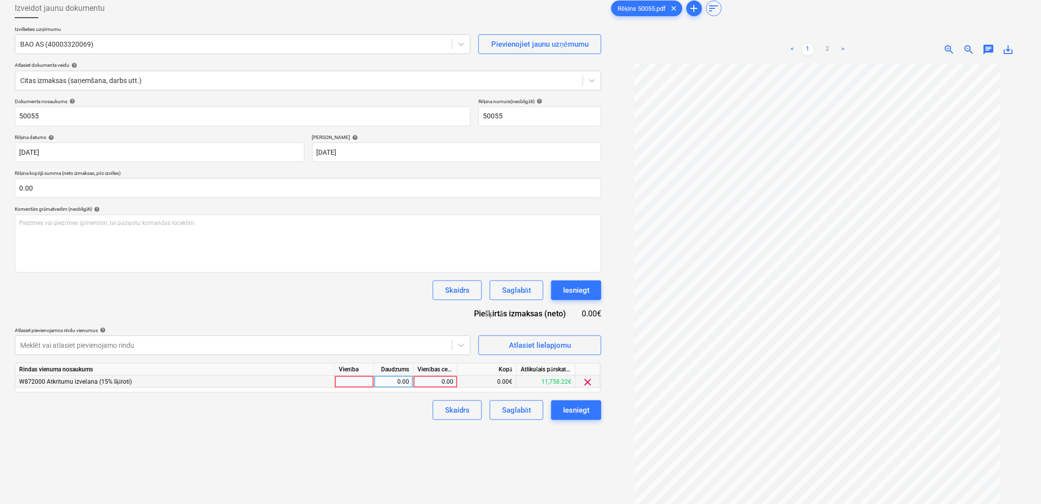
click at [445, 380] on div "0.00" at bounding box center [435, 382] width 36 height 12
type input "218.6"
click at [399, 419] on div "Skaidrs Saglabāt Iesniegt" at bounding box center [308, 411] width 586 height 20
click at [528, 409] on div "Saglabāt" at bounding box center [516, 410] width 29 height 13
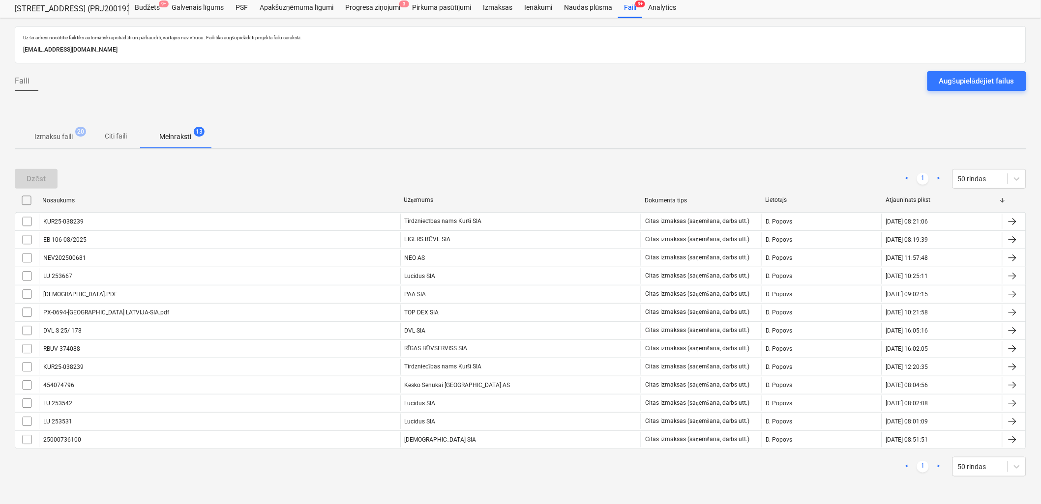
scroll to position [27, 0]
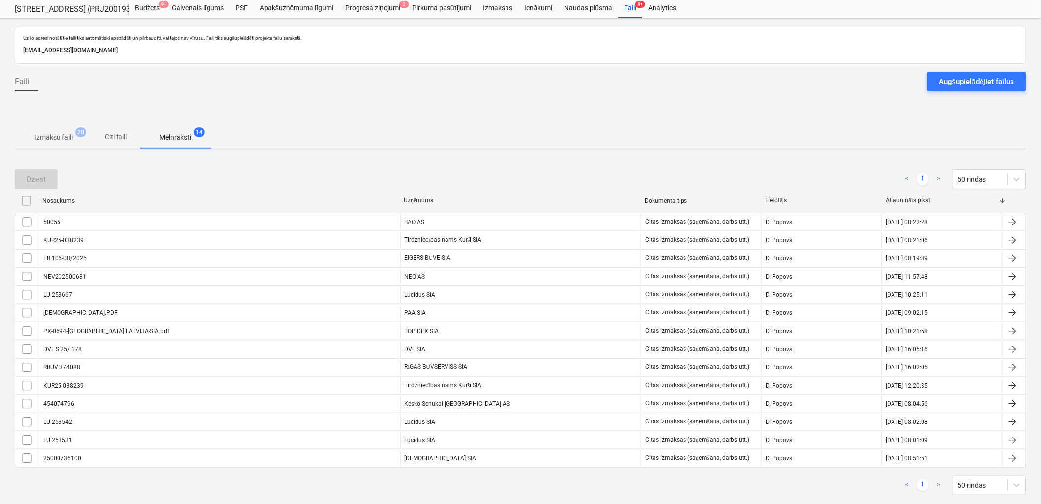
click at [43, 134] on p "Izmaksu faili" at bounding box center [53, 137] width 38 height 10
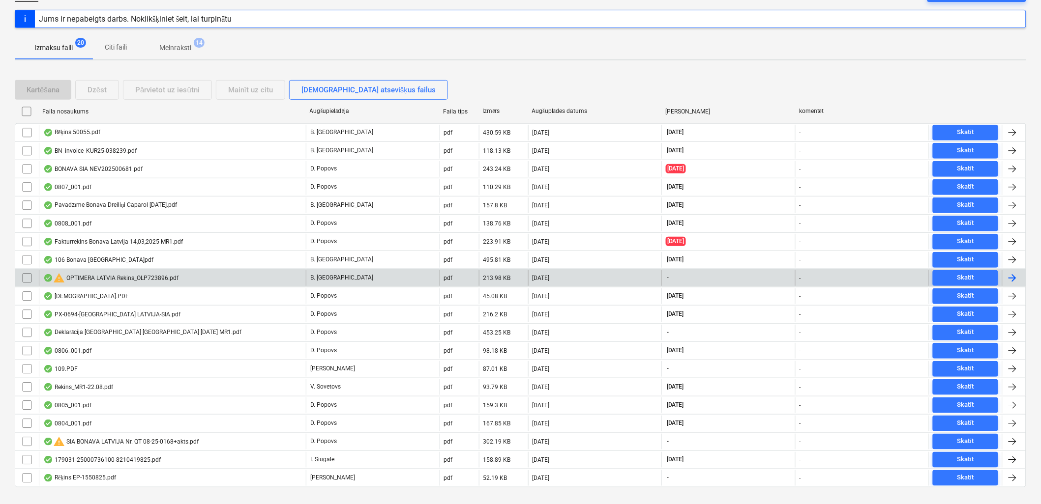
scroll to position [135, 0]
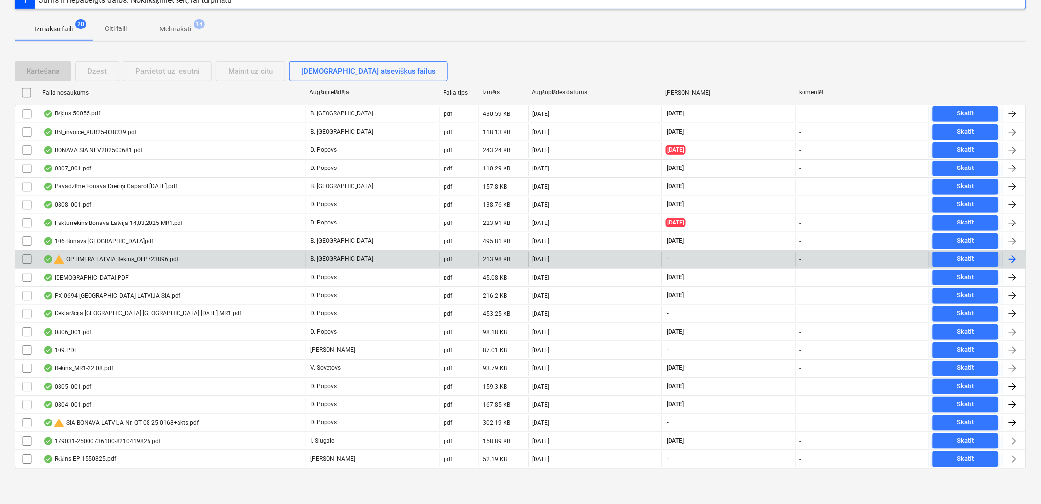
click at [605, 261] on div "[DATE]" at bounding box center [595, 260] width 134 height 16
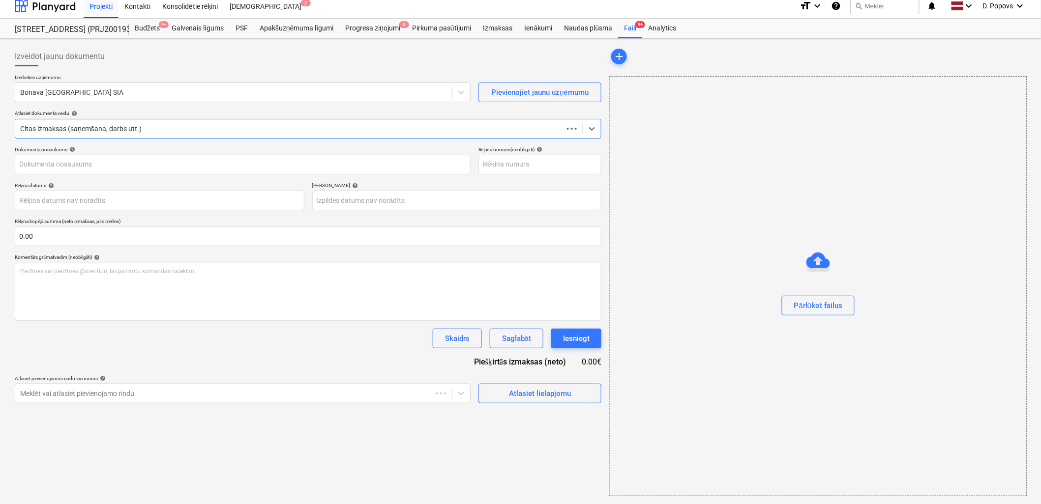
scroll to position [6, 0]
type input "OLP723896"
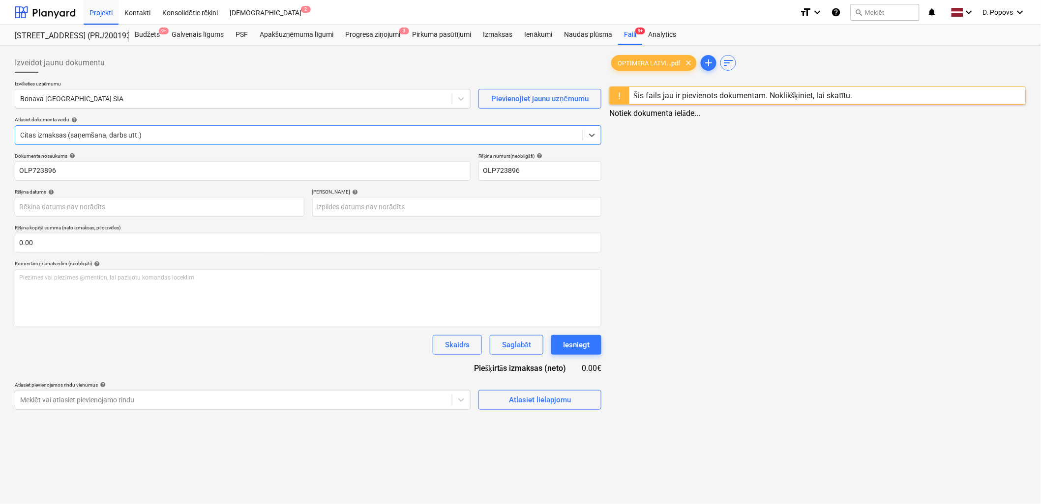
scroll to position [0, 0]
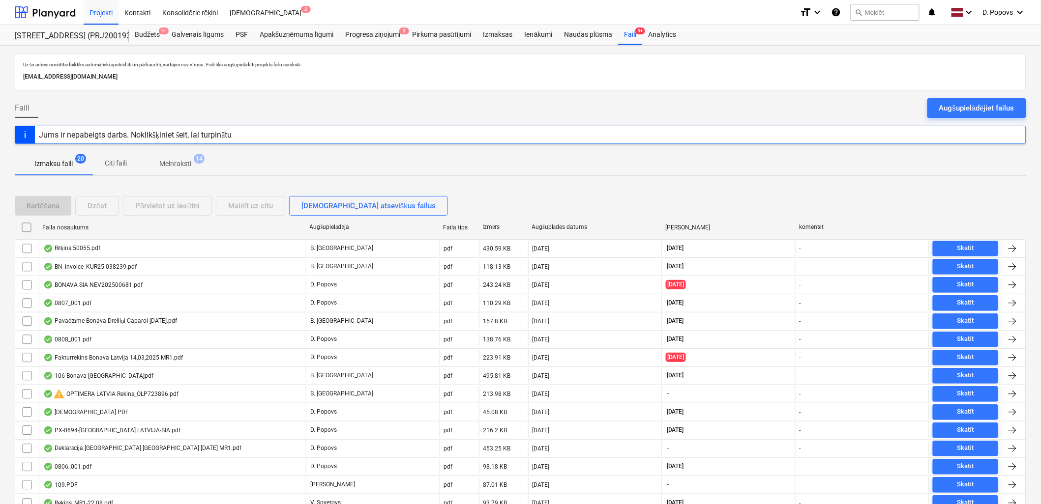
scroll to position [135, 0]
